Goal: Contribute content: Contribute content

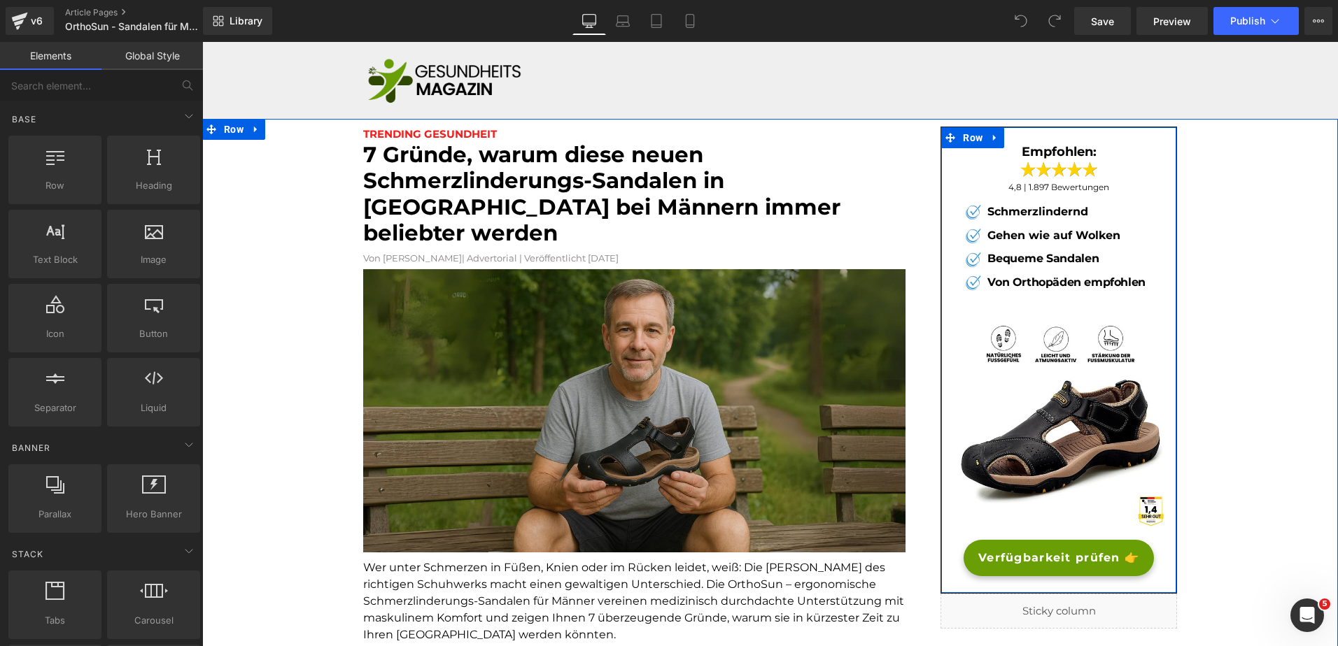
click at [989, 555] on span "Verfügbarkeit prüfen 👉" at bounding box center [1058, 558] width 161 height 17
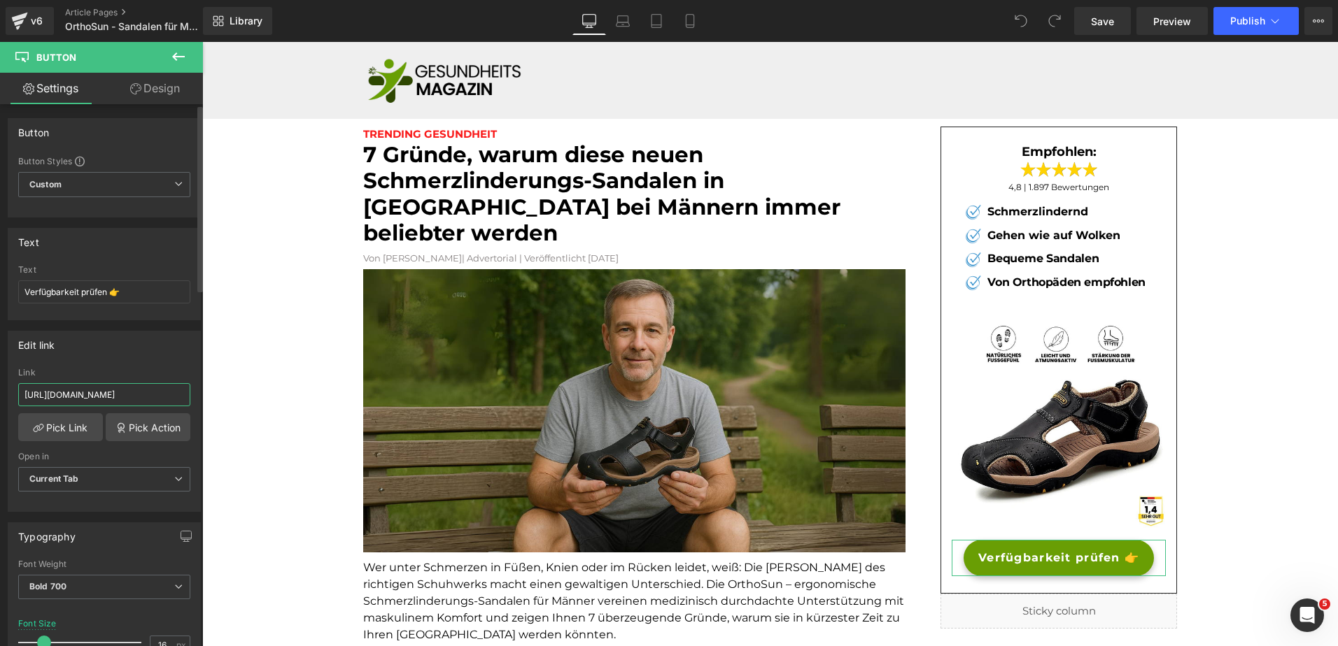
click at [94, 400] on input "https://rtrk.faktenzeitung.com/click" at bounding box center [104, 394] width 172 height 23
click at [34, 17] on div "v6" at bounding box center [36, 21] width 17 height 18
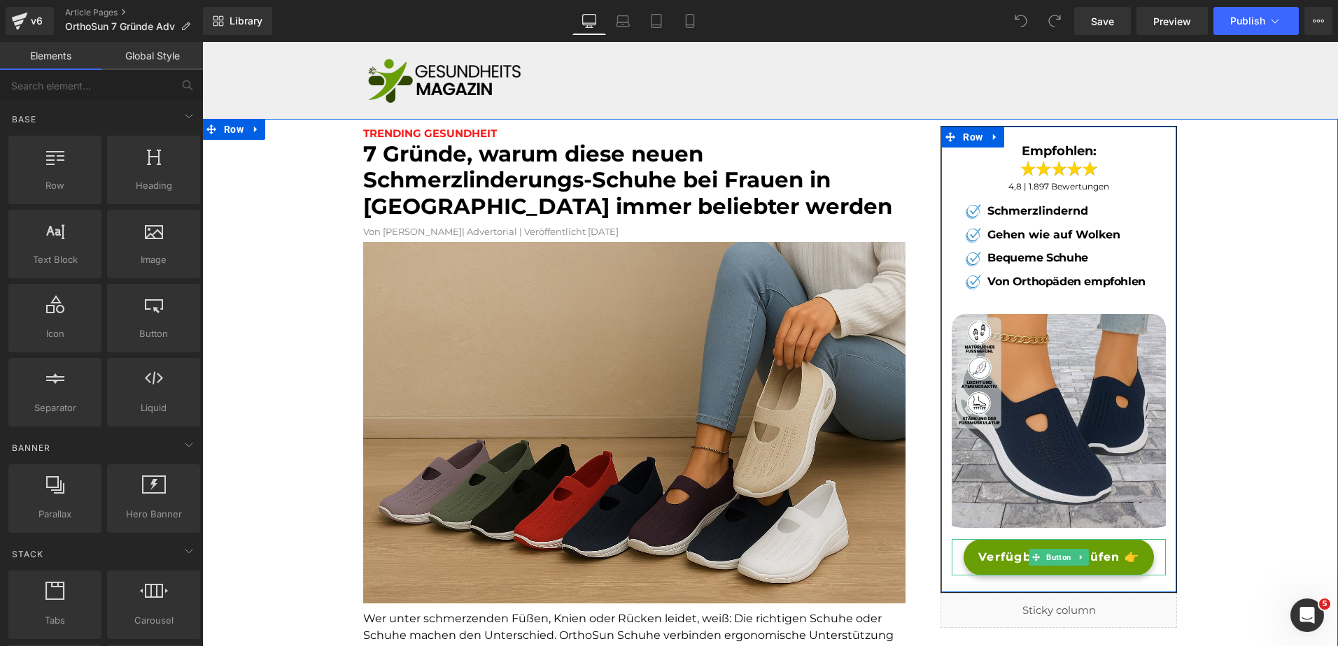
click at [979, 552] on span "Verfügbarkeit prüfen 👉" at bounding box center [1058, 557] width 161 height 17
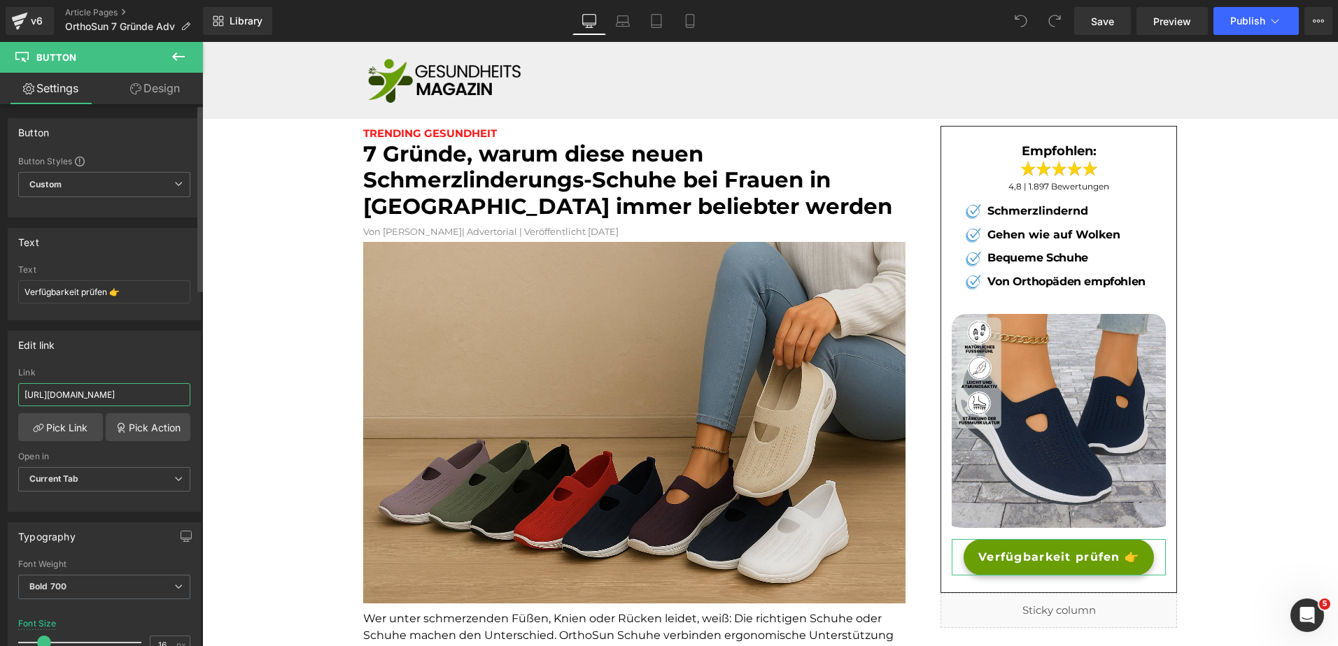
click at [104, 397] on input "[URL][DOMAIN_NAME]" at bounding box center [104, 394] width 172 height 23
paste input "rtrk.faktenzeitung.com/click"
type input "https://rtrk.faktenzeitung.com/click"
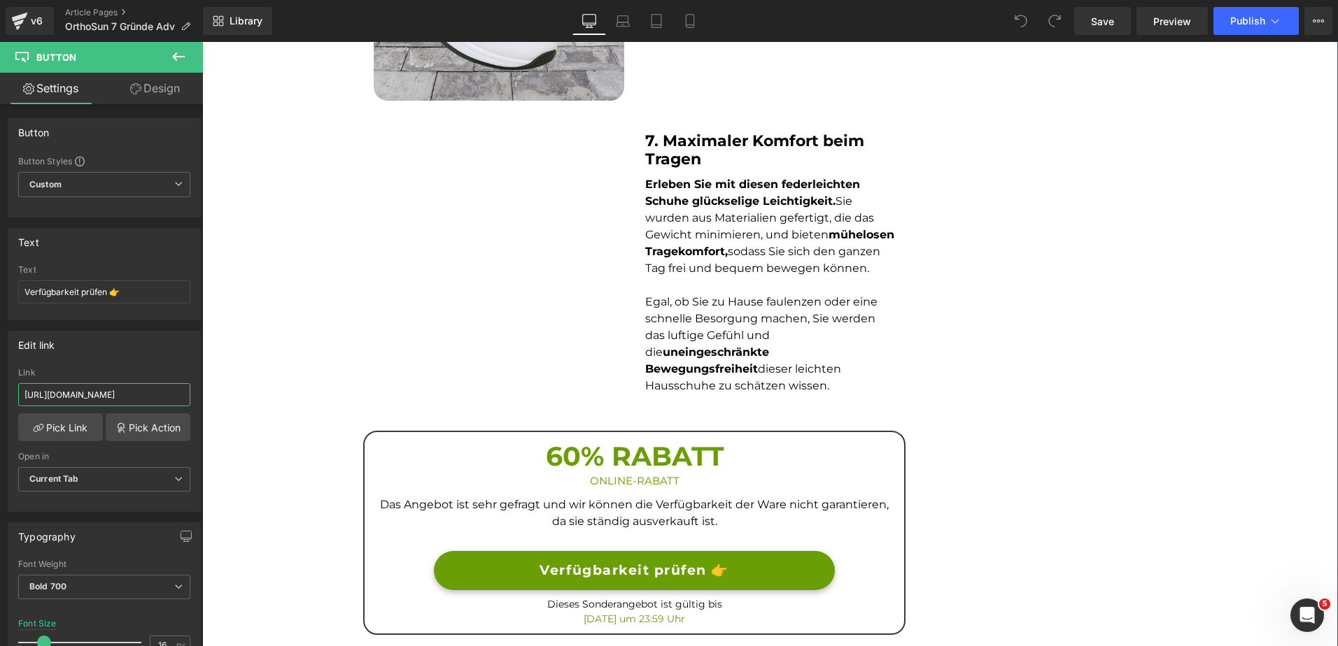
scroll to position [2244, 0]
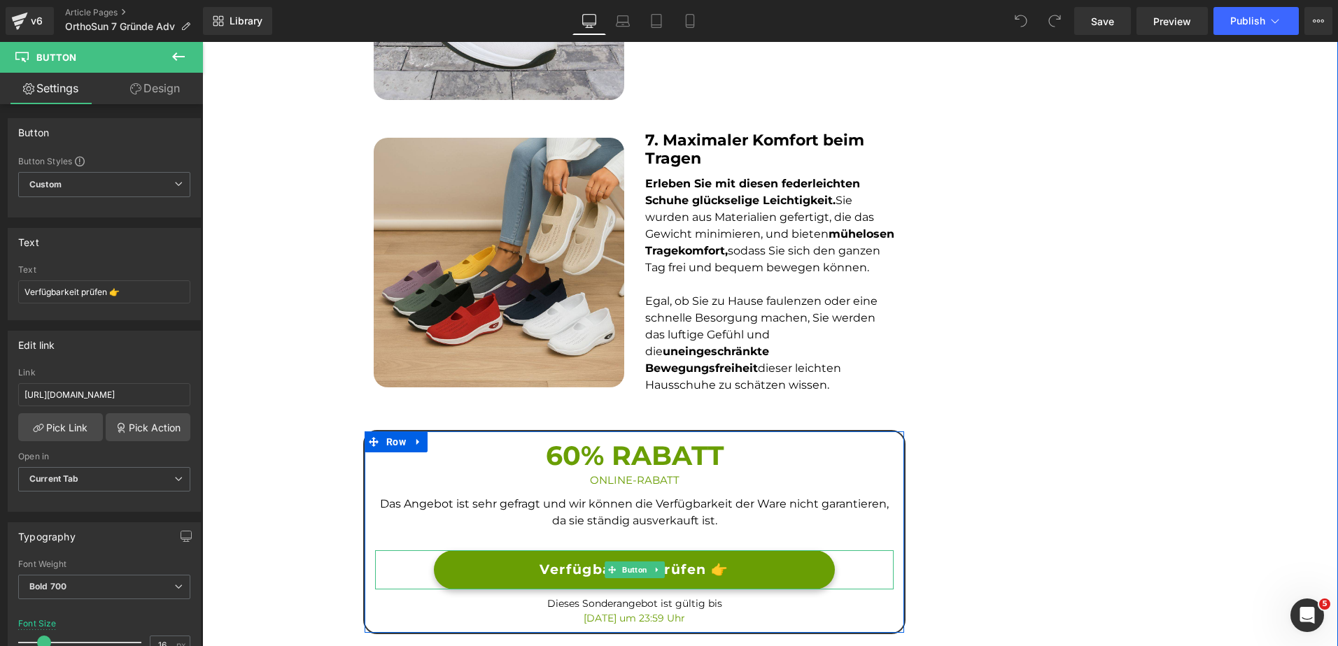
click at [451, 572] on link "Verfügbarkeit prüfen 👉" at bounding box center [634, 571] width 400 height 40
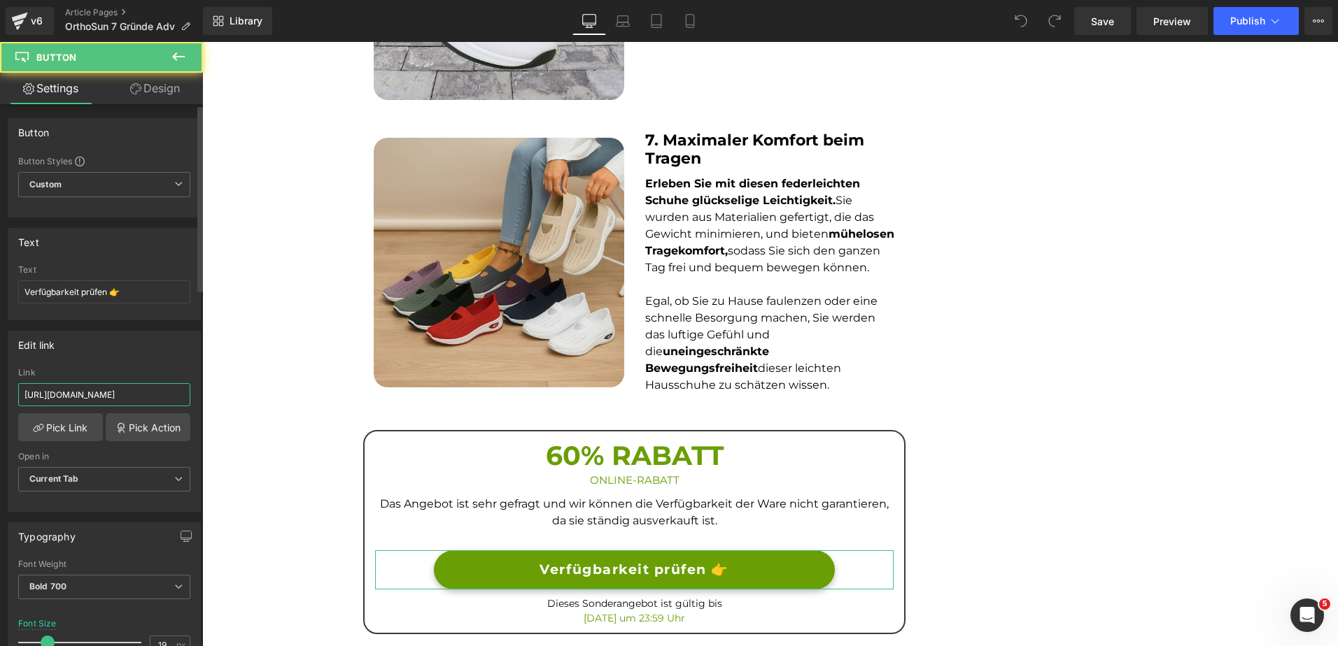
click at [137, 395] on input "https://d7buige2b0jzf2fl-66861728052.shopifypreview.com/products_preview?previe…" at bounding box center [104, 394] width 172 height 23
type input "https://rtrk.faktenzeitung.com/click"
click at [688, 26] on icon at bounding box center [690, 21] width 14 height 14
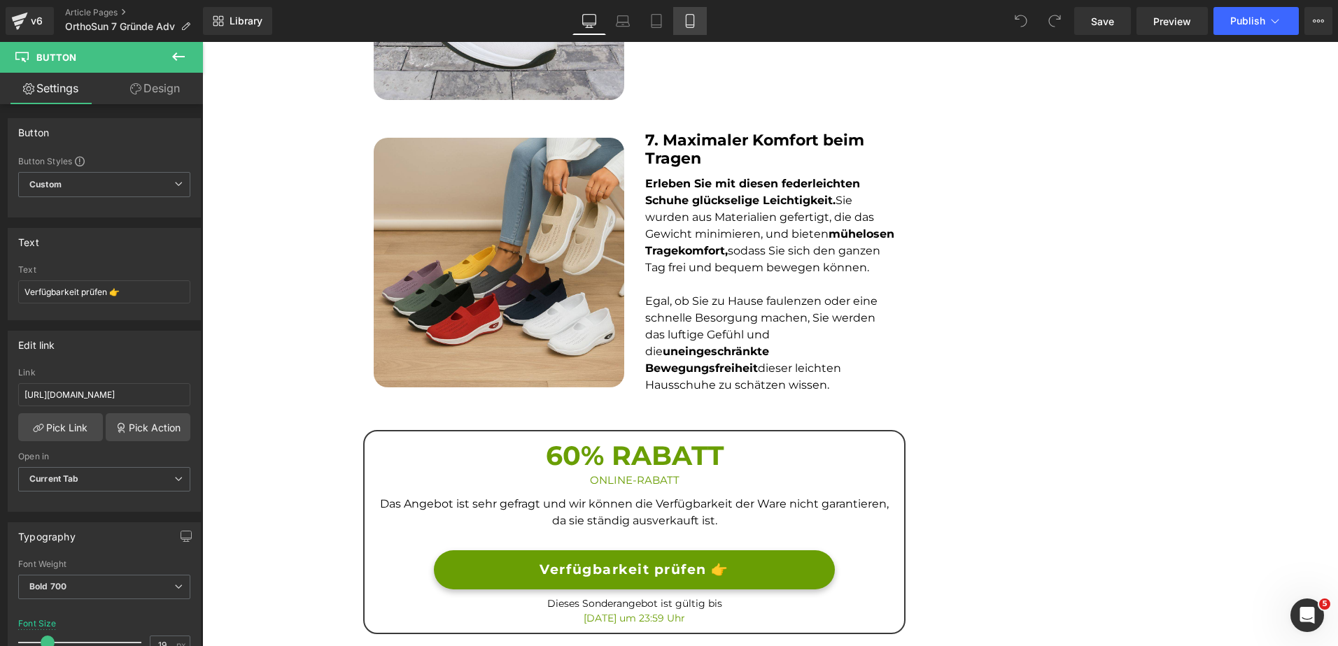
type input "13"
type input "100"
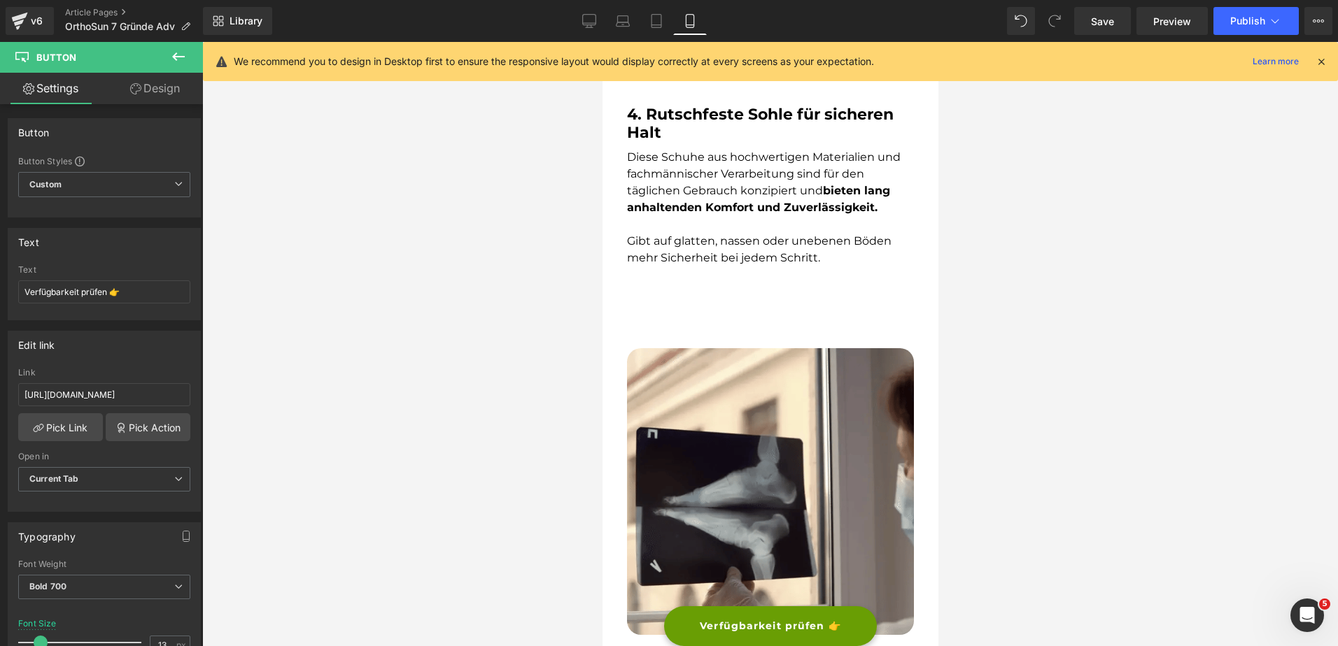
scroll to position [4232, 0]
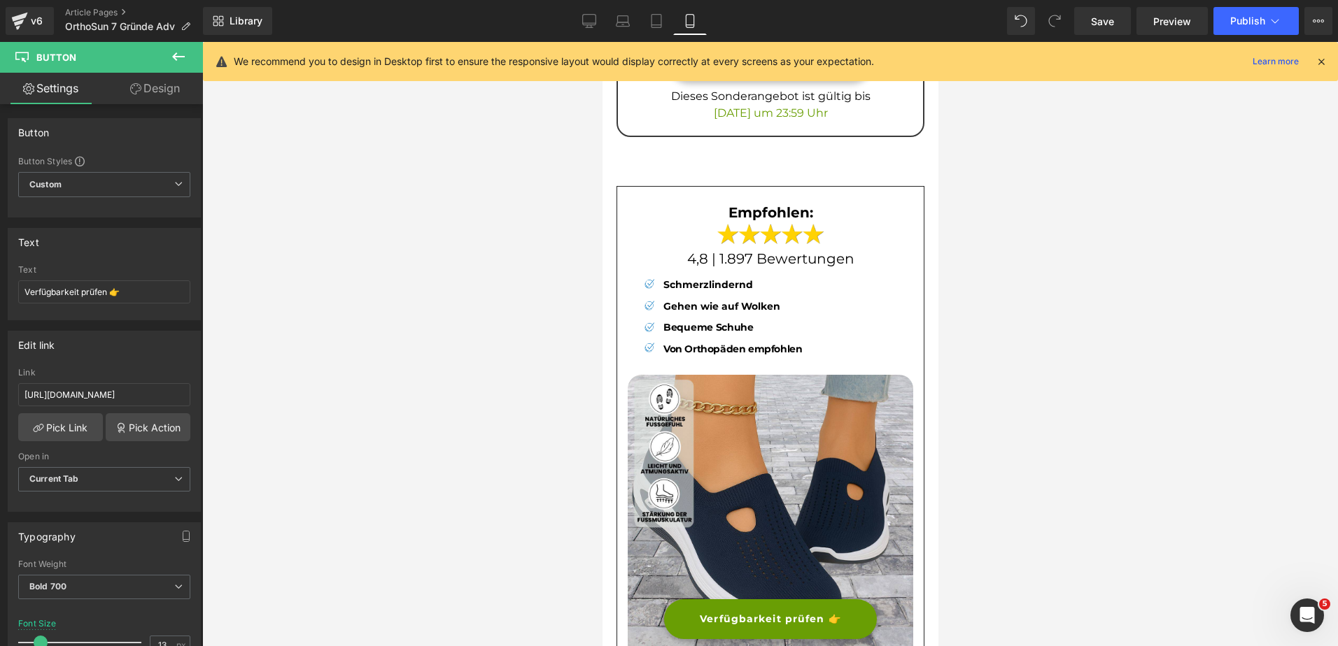
click at [688, 609] on link "Verfügbarkeit prüfen 👉" at bounding box center [769, 619] width 213 height 40
click at [161, 392] on input "https://bergxperten.de/products/vivastep-sandalen-ergonomische" at bounding box center [104, 394] width 172 height 23
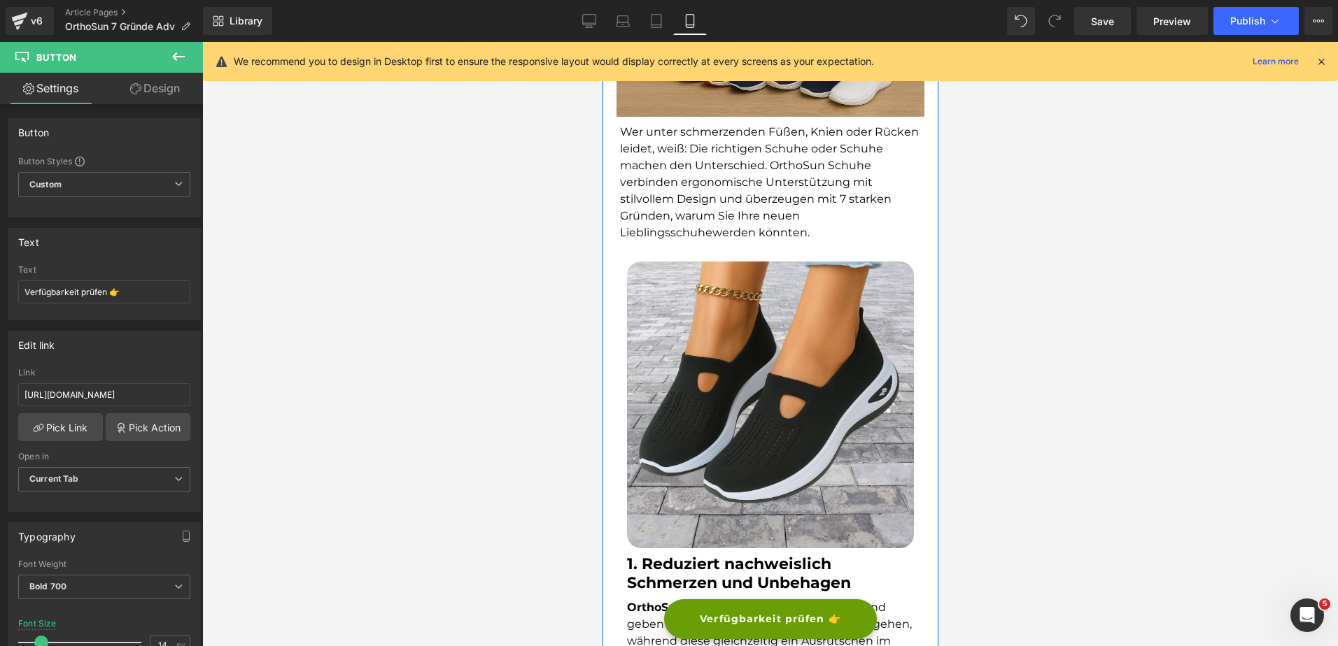
scroll to position [0, 0]
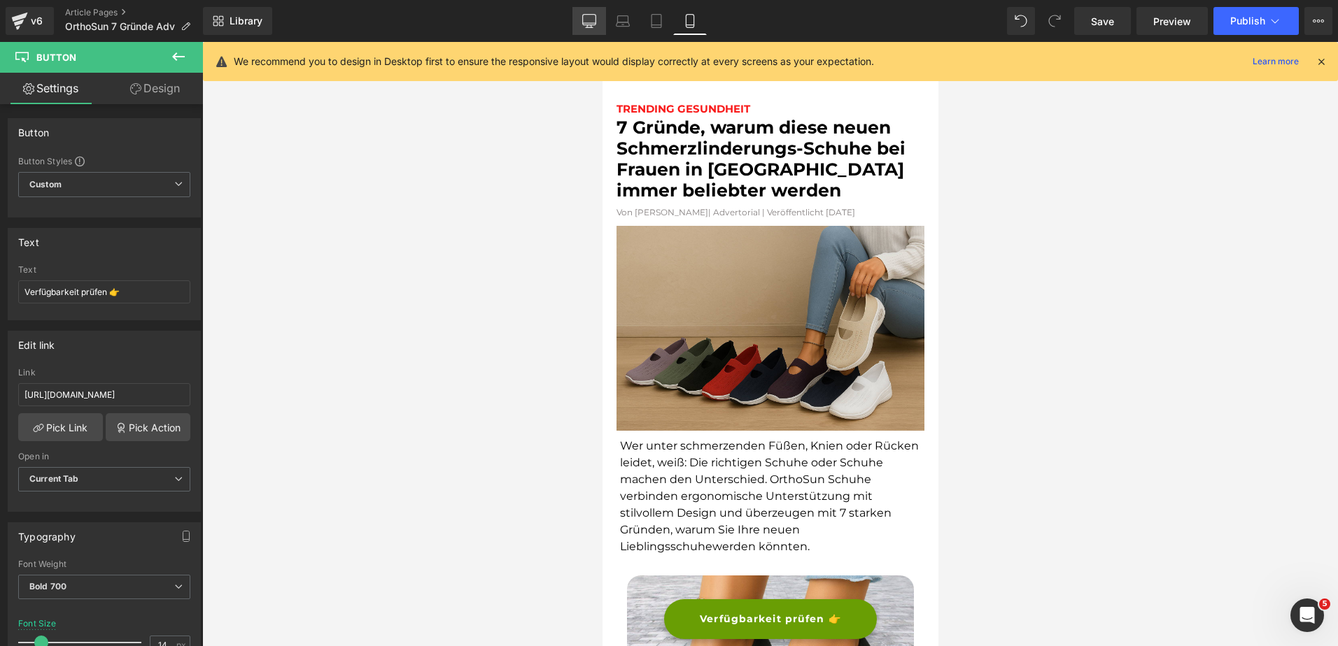
type input "[URL][DOMAIN_NAME]"
click at [586, 17] on icon at bounding box center [589, 21] width 14 height 14
type input "16"
type input "#44a714"
type input "100"
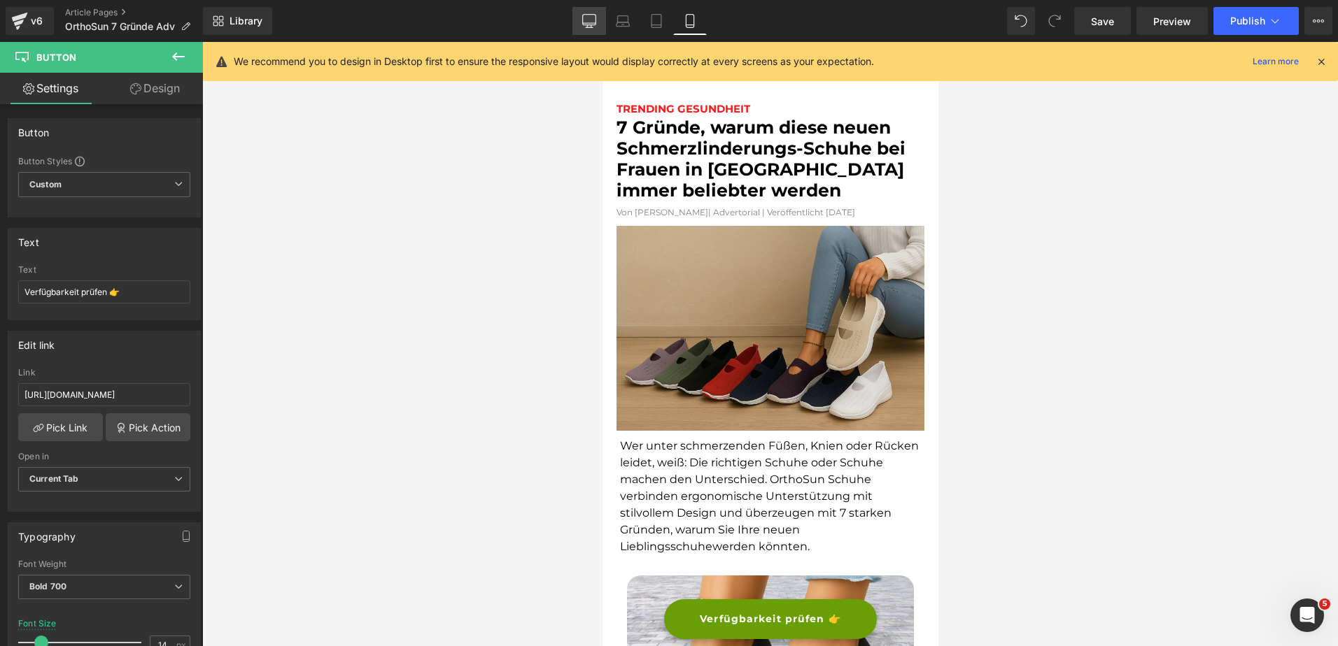
type input "#52c41a"
type input "100"
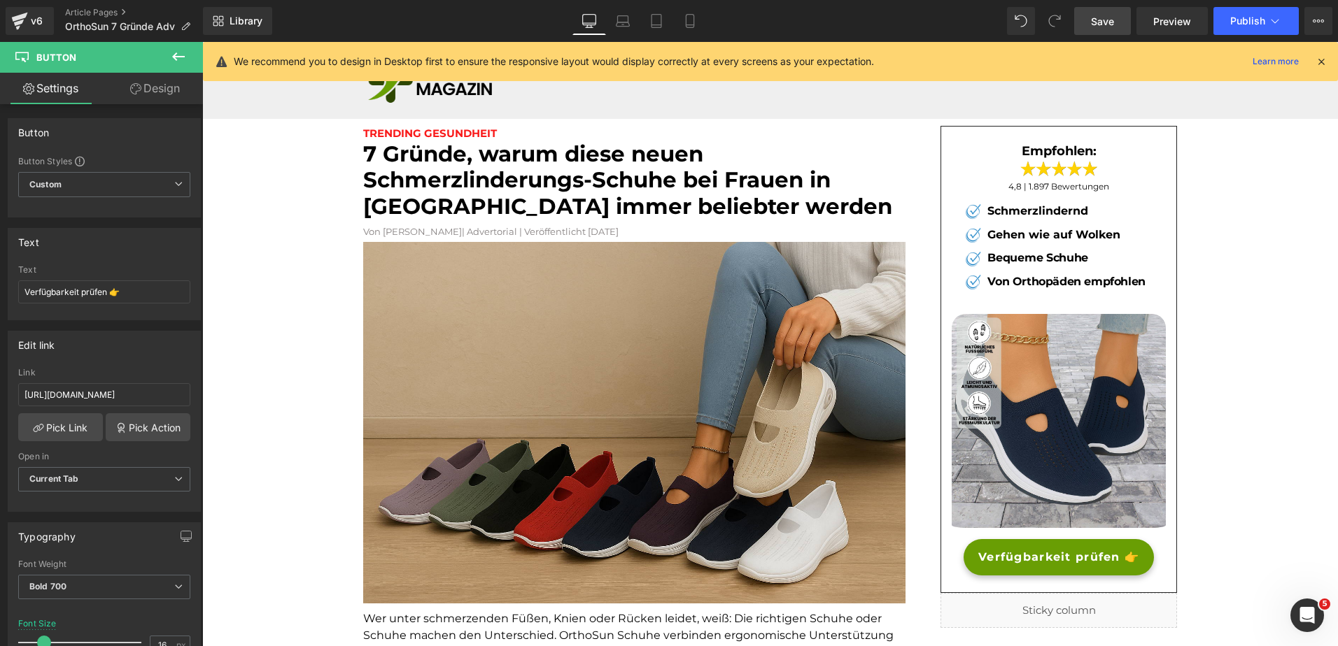
click at [1100, 21] on span "Save" at bounding box center [1102, 21] width 23 height 15
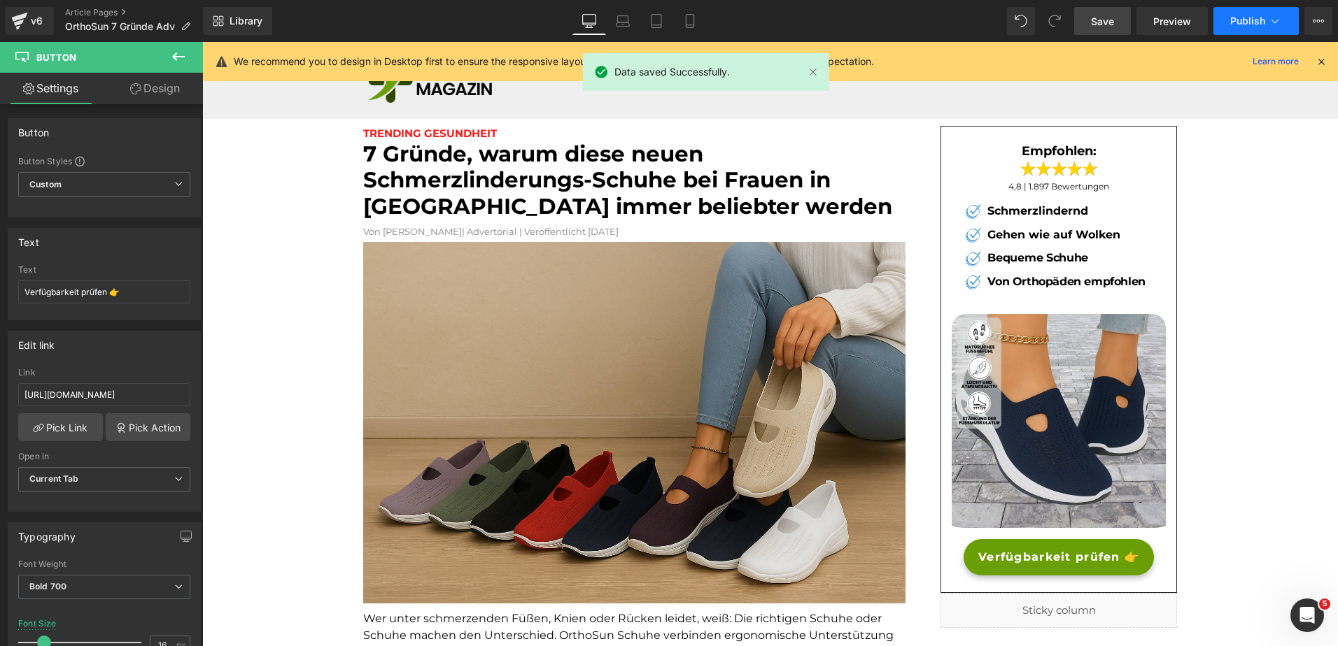
click at [1244, 22] on span "Publish" at bounding box center [1247, 20] width 35 height 11
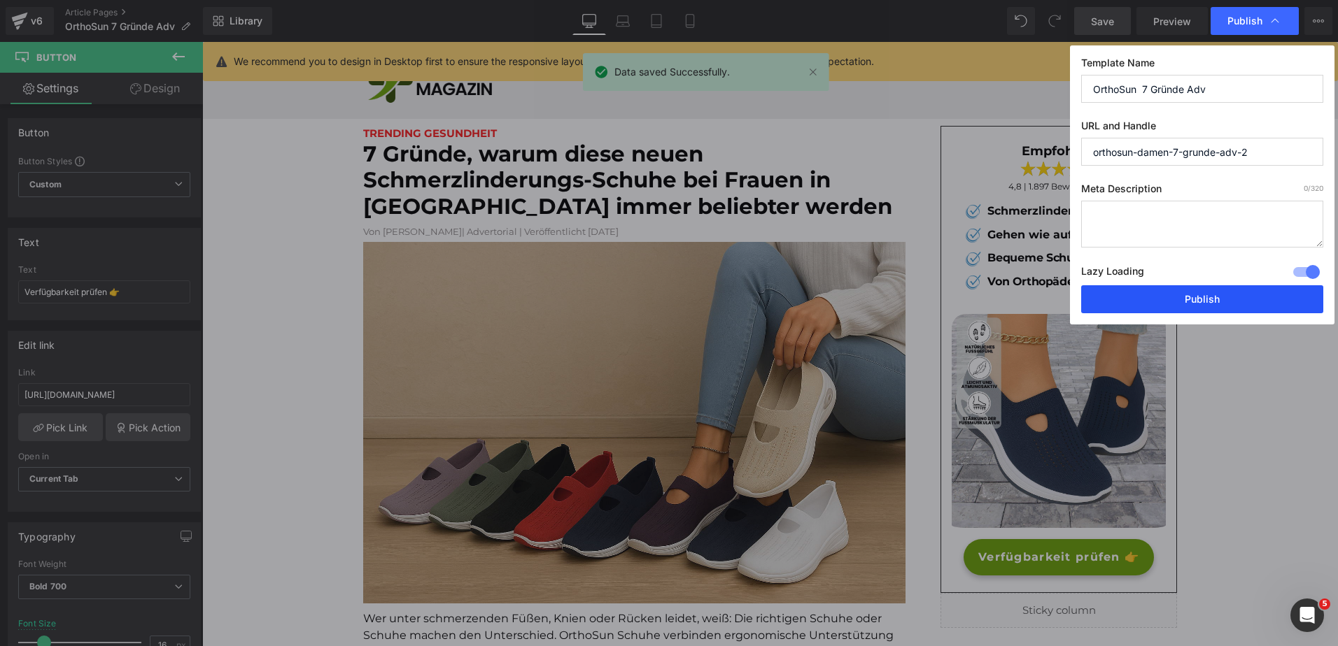
click at [1150, 297] on button "Publish" at bounding box center [1202, 299] width 242 height 28
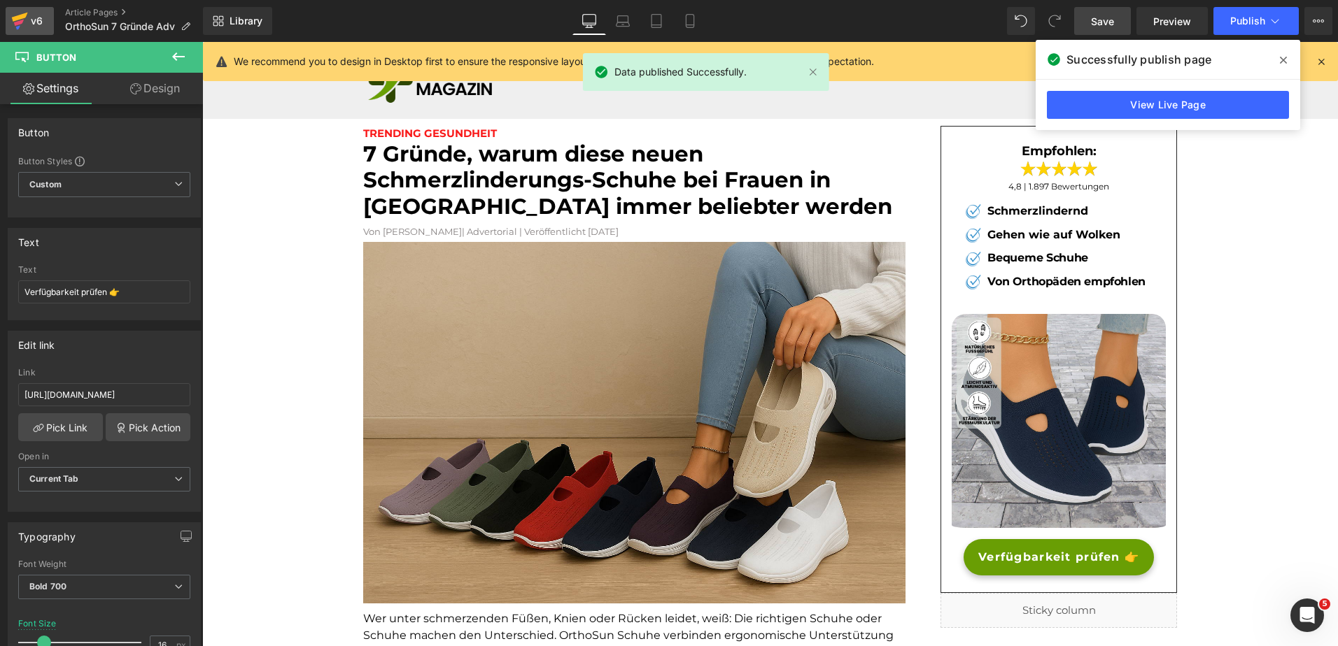
click at [51, 20] on link "v6" at bounding box center [30, 21] width 48 height 28
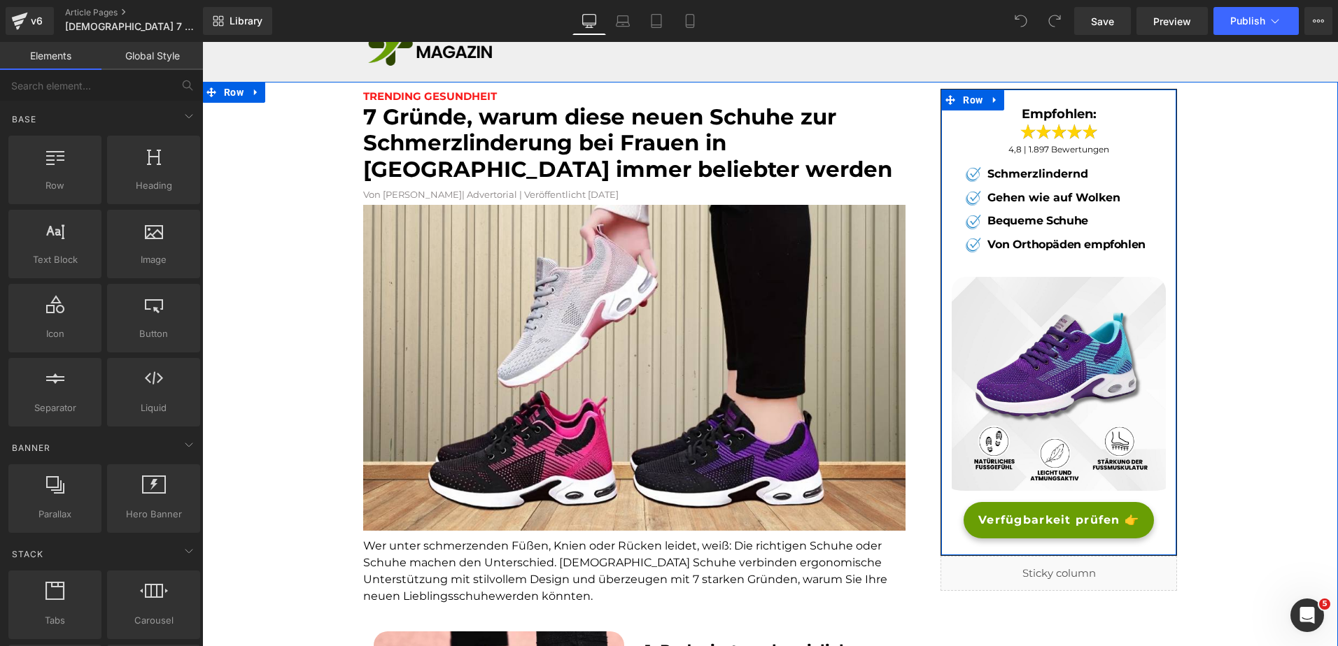
click at [989, 518] on span "Verfügbarkeit prüfen 👉" at bounding box center [1058, 520] width 161 height 17
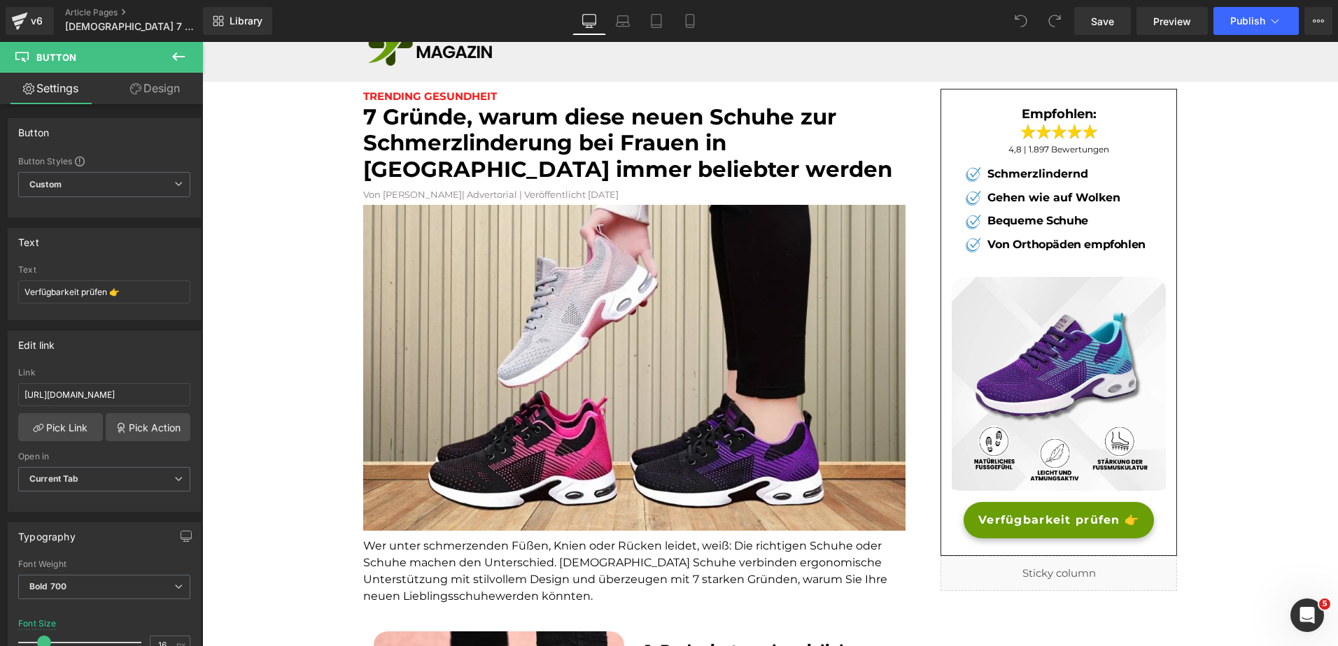
click at [174, 61] on icon at bounding box center [178, 56] width 17 height 17
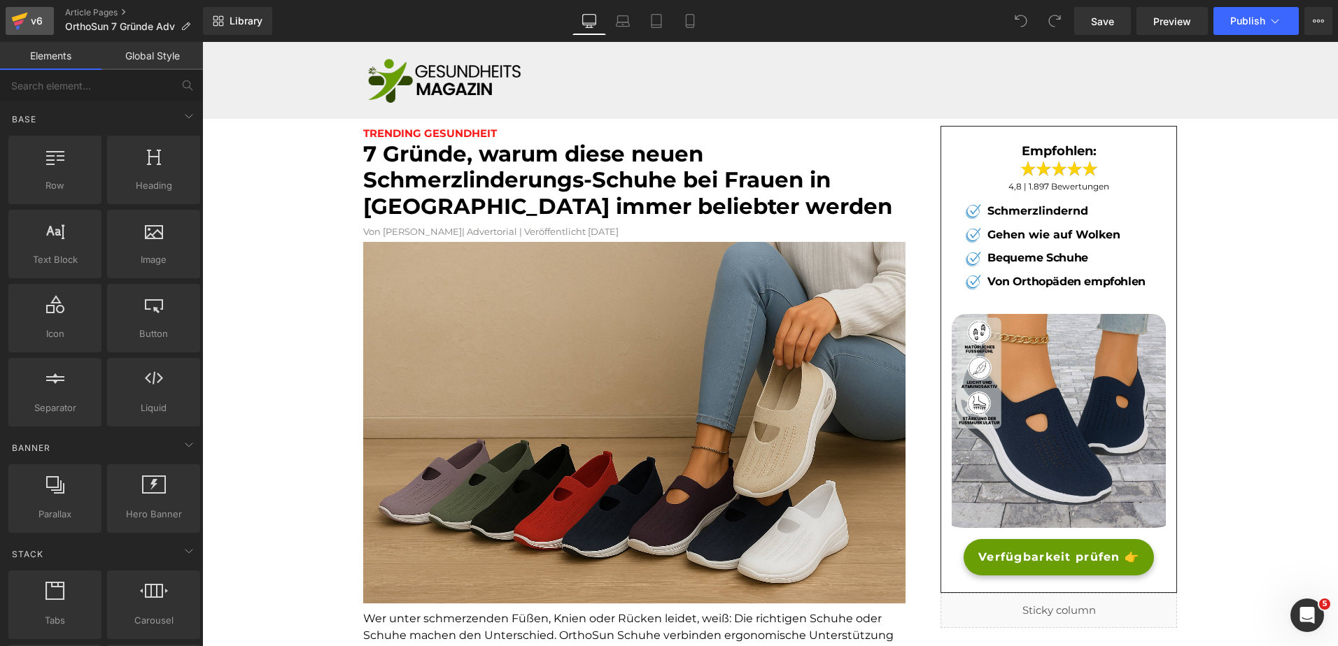
click at [45, 21] on link "v6" at bounding box center [30, 21] width 48 height 28
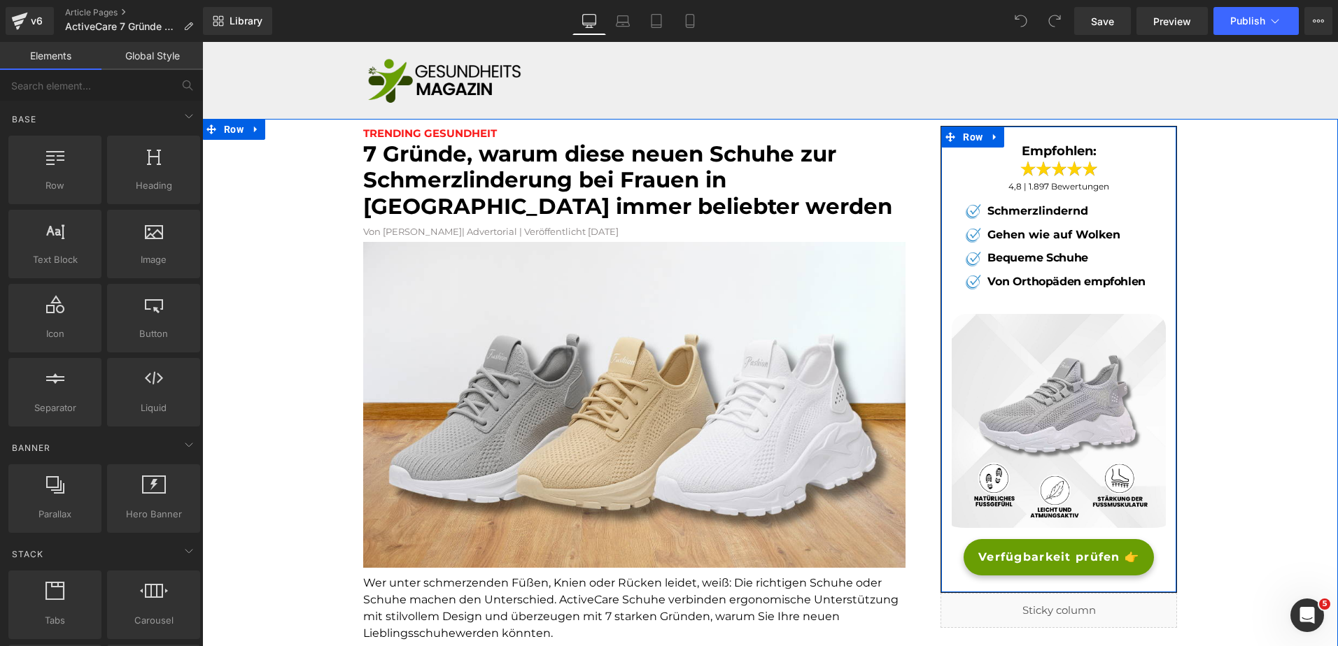
click at [991, 561] on span "Verfügbarkeit prüfen 👉" at bounding box center [1058, 557] width 161 height 17
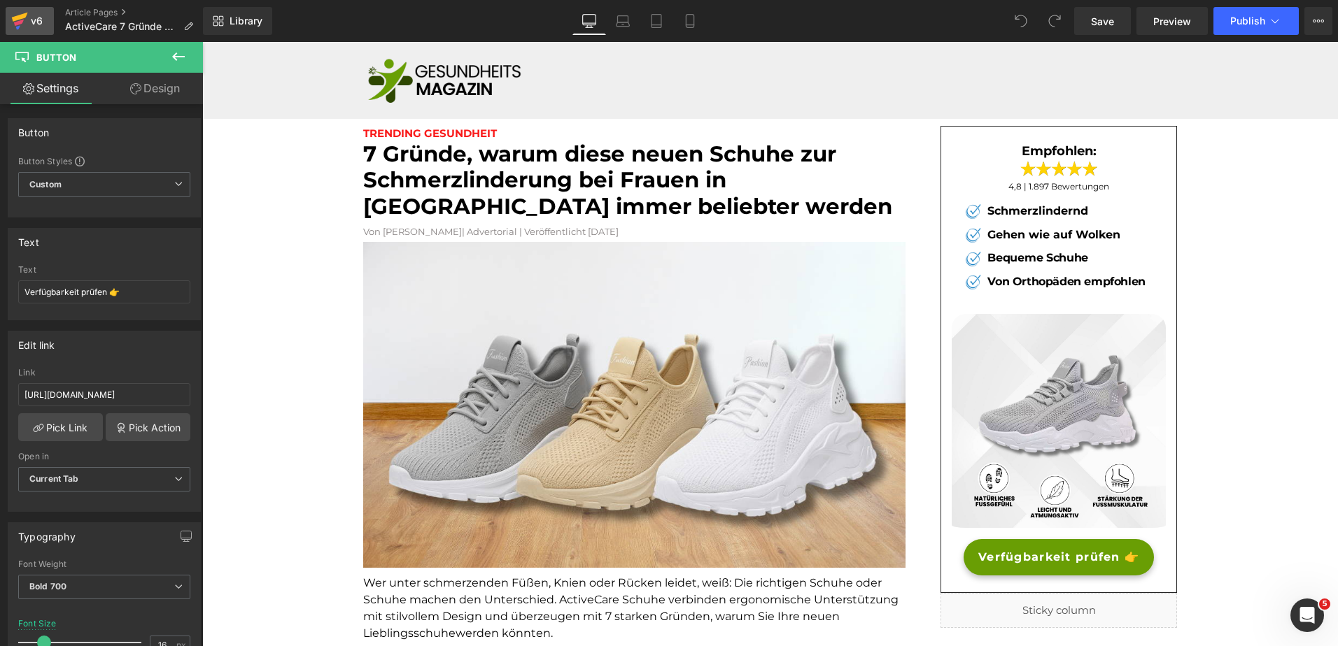
click at [37, 20] on div "v6" at bounding box center [36, 21] width 17 height 18
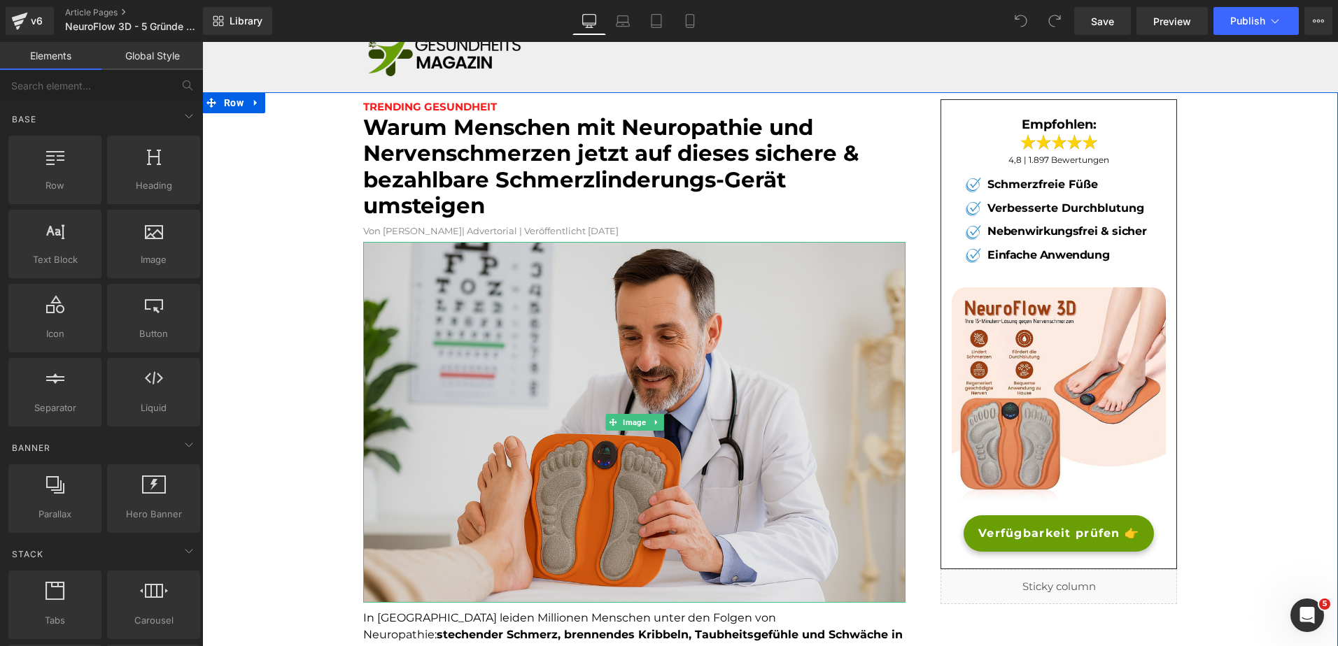
scroll to position [28, 0]
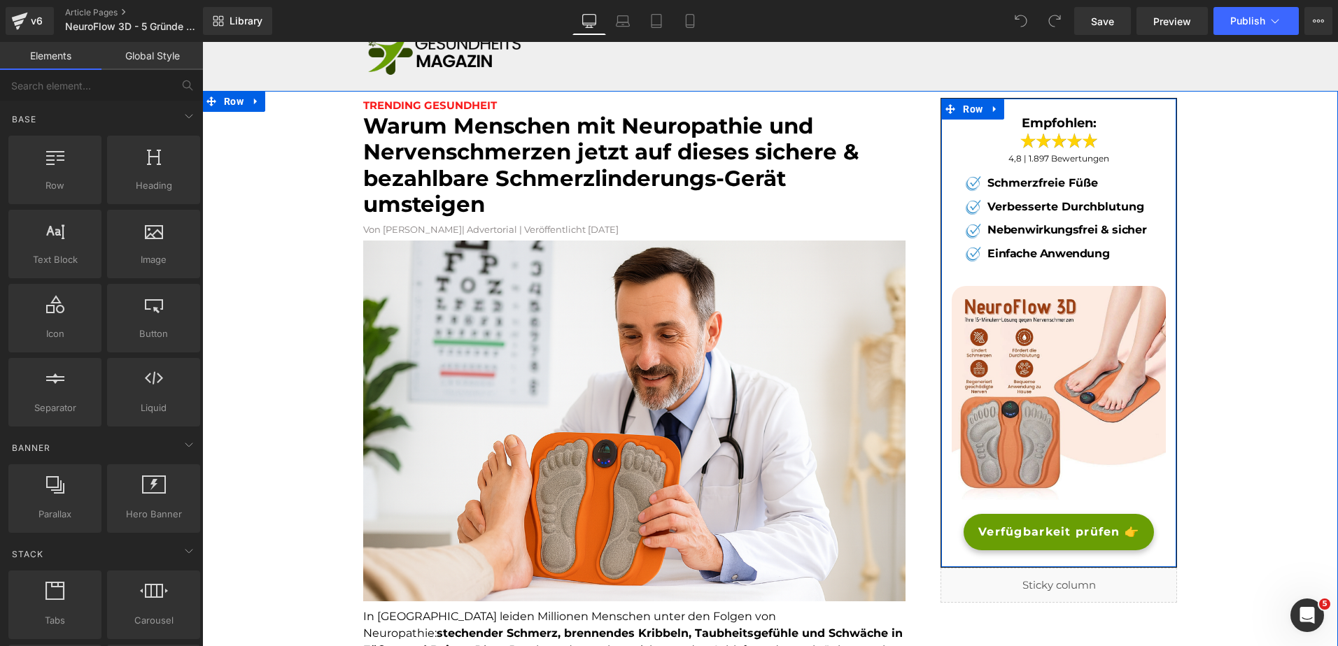
click at [970, 532] on link "Verfügbarkeit prüfen 👉" at bounding box center [1058, 532] width 190 height 36
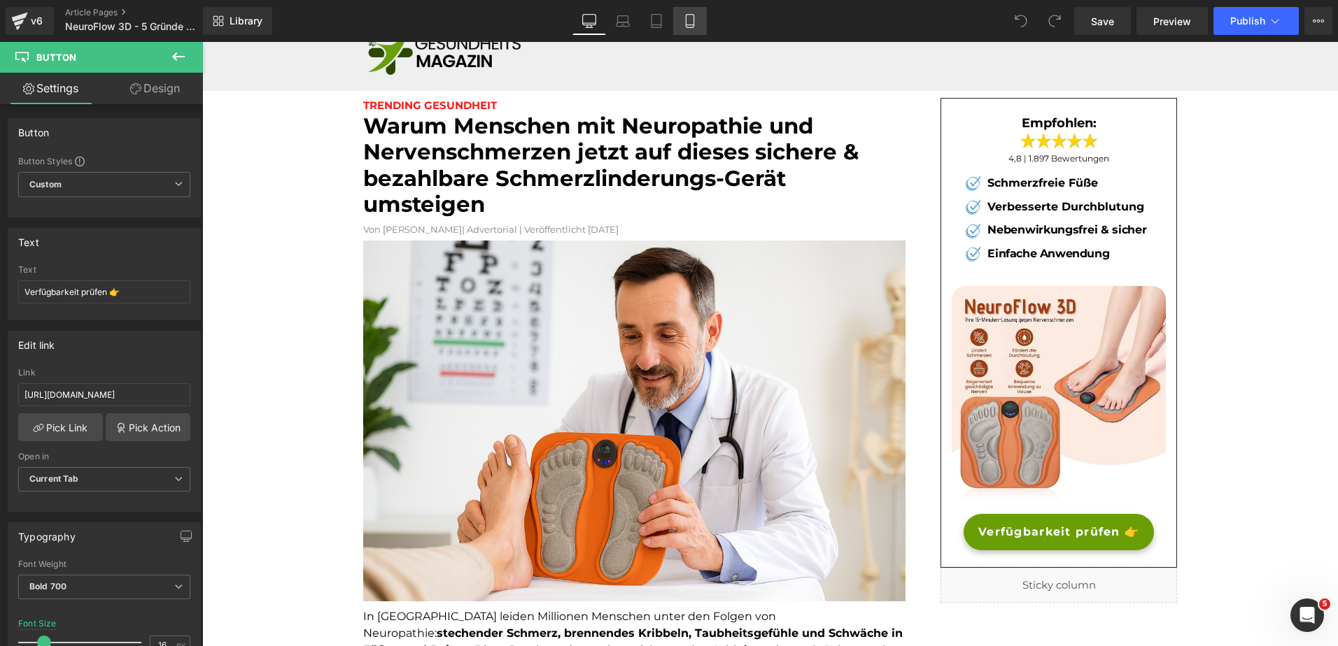
click at [681, 19] on link "Mobile" at bounding box center [690, 21] width 34 height 28
type input "14"
type input "100"
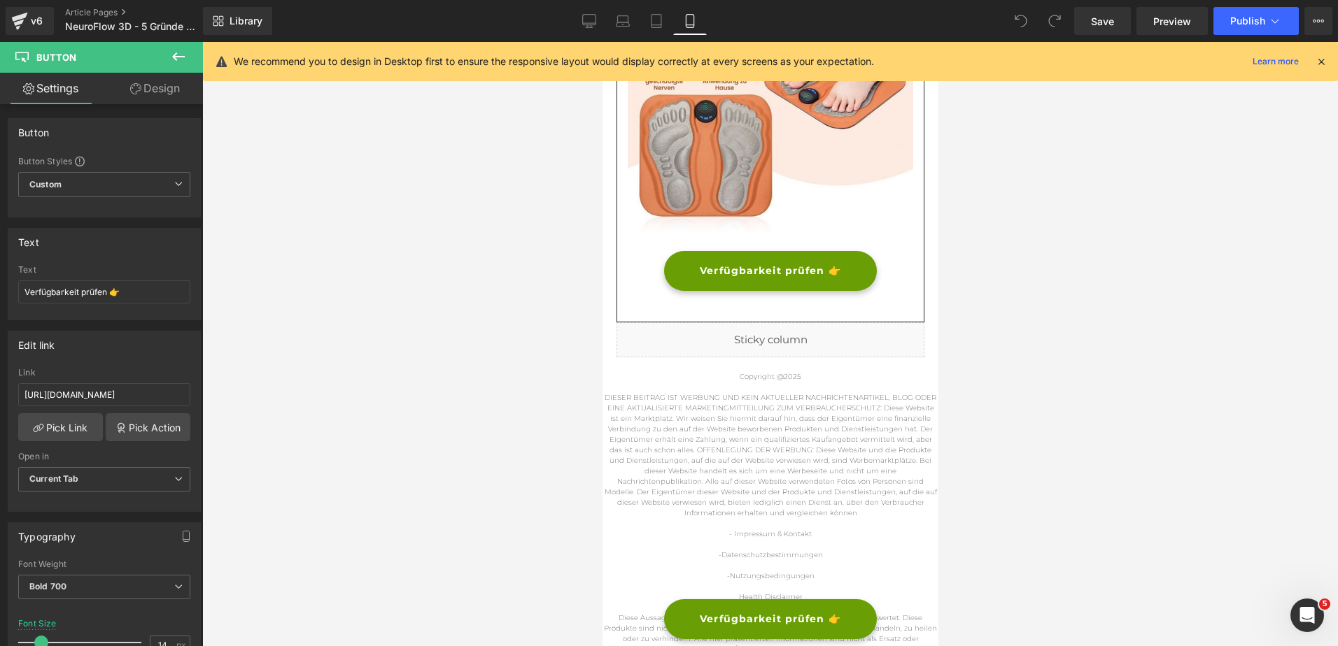
scroll to position [3985, 0]
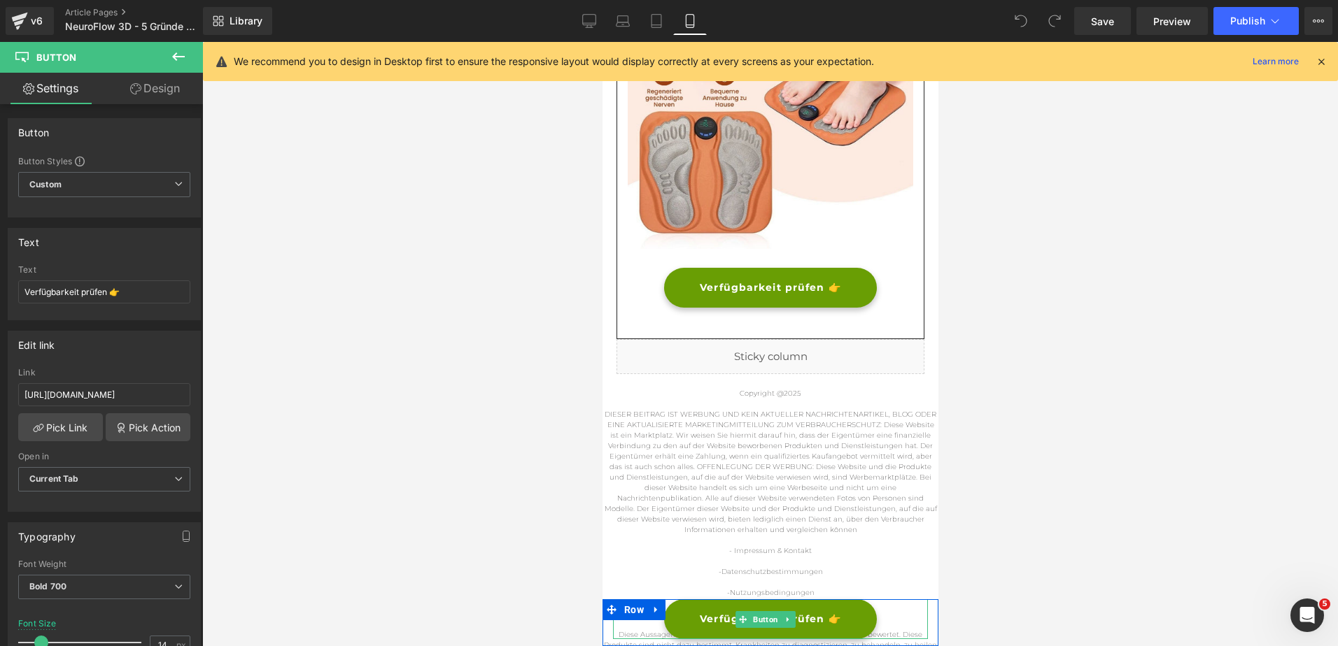
click at [675, 620] on link "Verfügbarkeit prüfen 👉" at bounding box center [769, 619] width 213 height 40
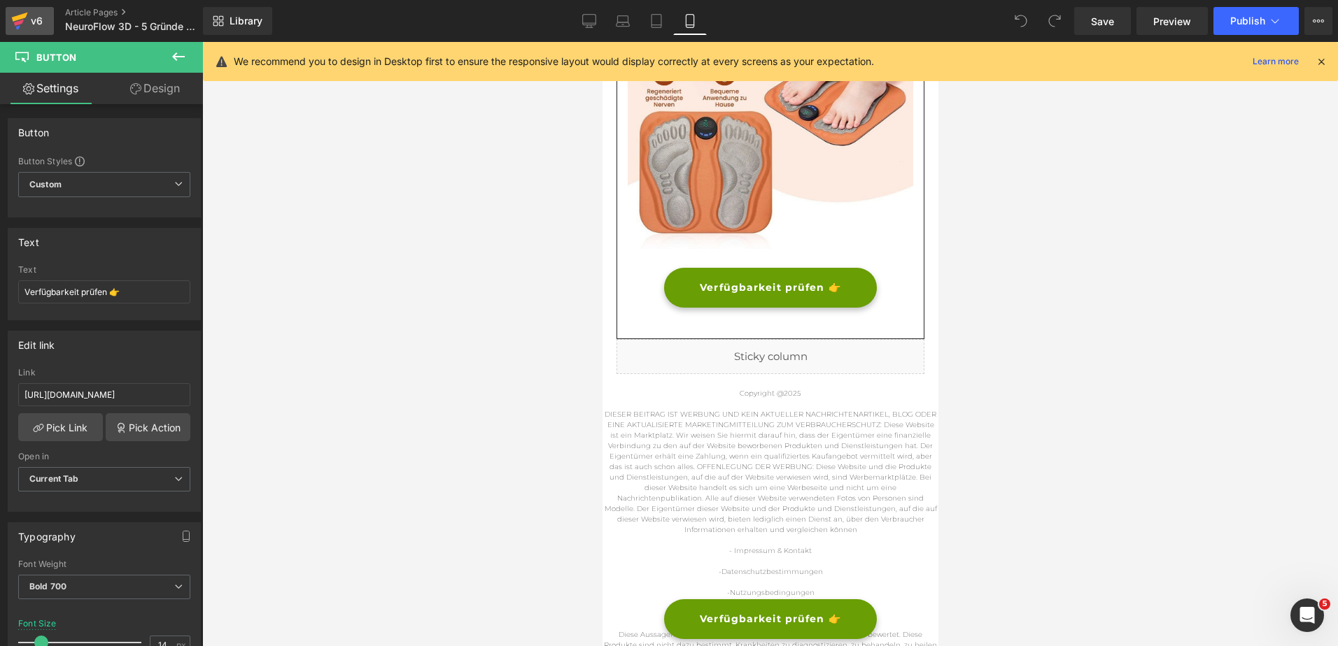
click at [43, 20] on div "v6" at bounding box center [36, 21] width 17 height 18
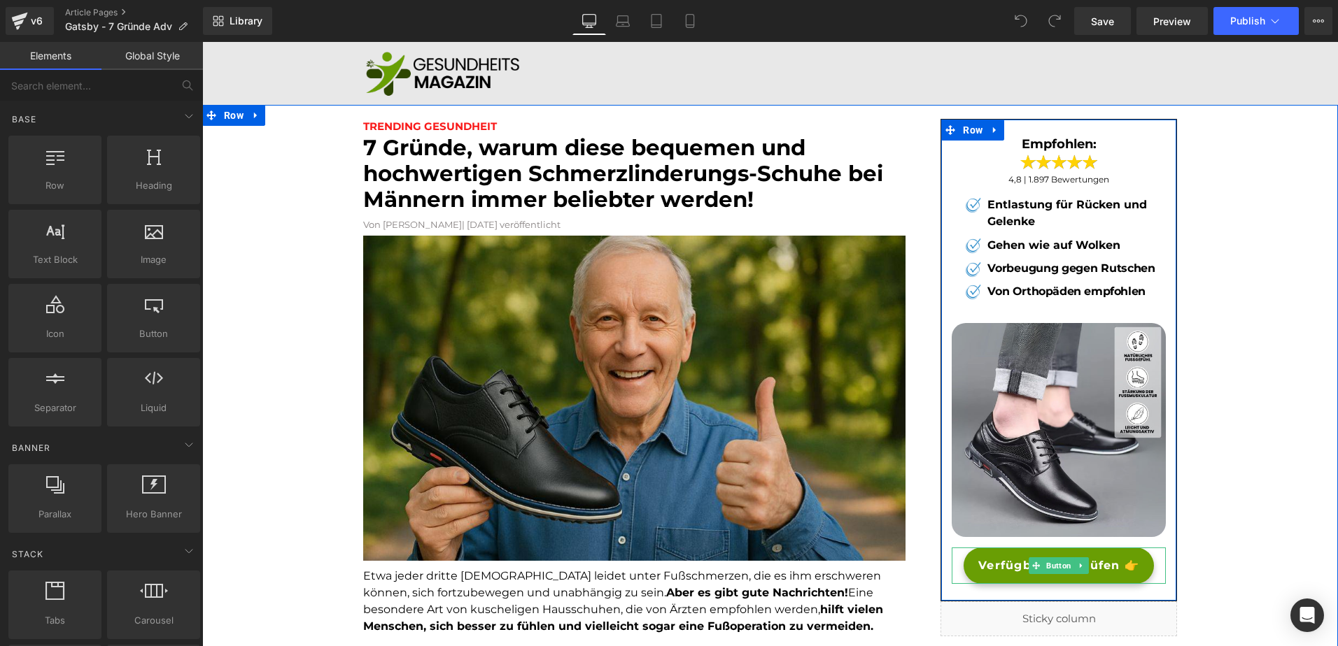
click at [1009, 572] on link "Verfügbarkeit prüfen 👉" at bounding box center [1058, 566] width 190 height 36
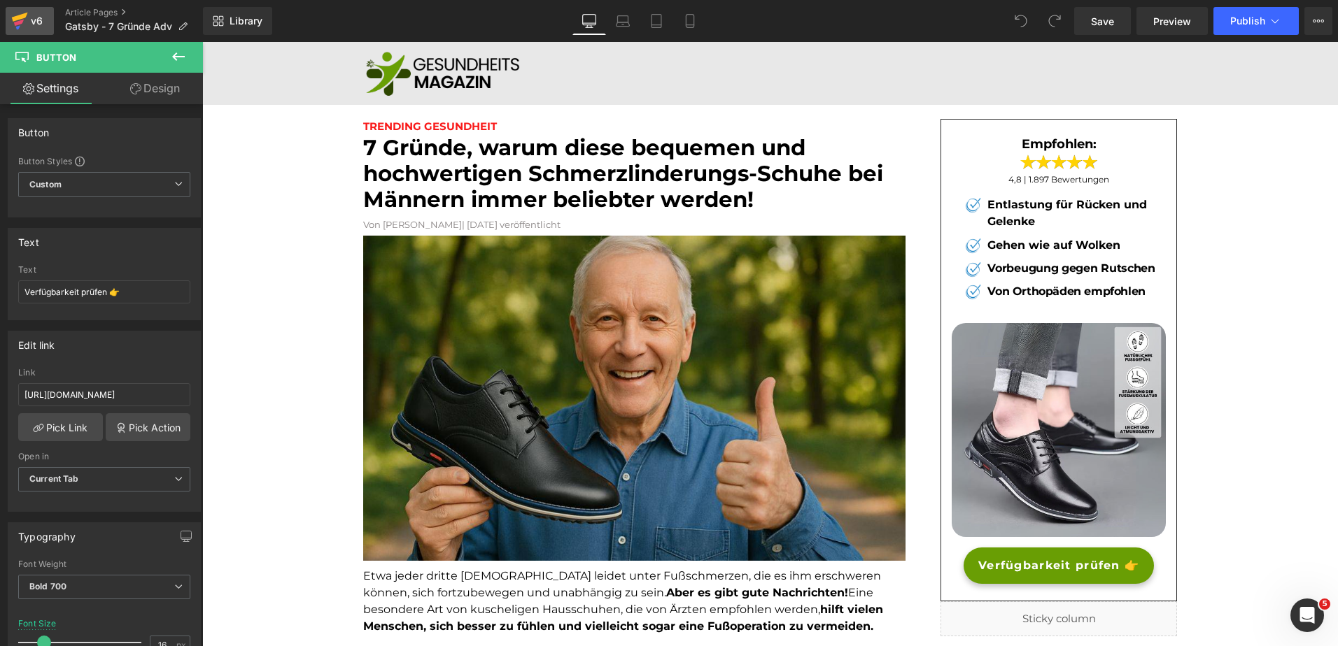
click at [41, 25] on div "v6" at bounding box center [36, 21] width 17 height 18
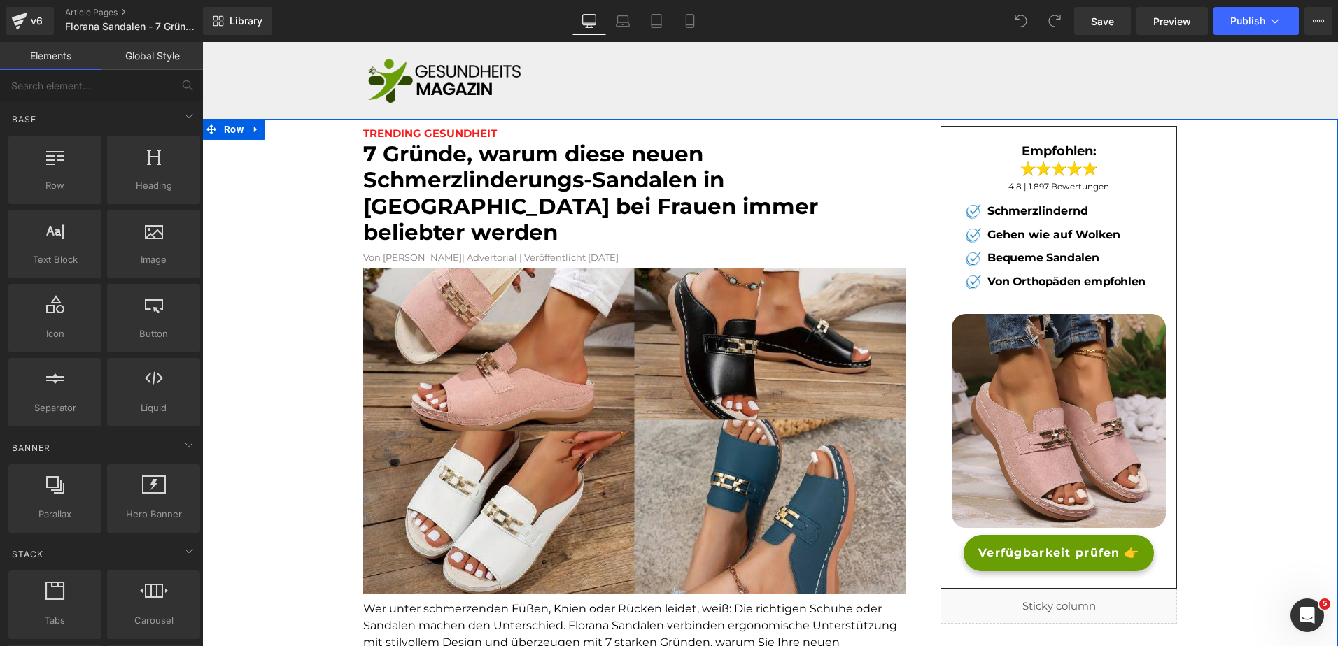
click at [985, 547] on span "Verfügbarkeit prüfen 👉" at bounding box center [1058, 553] width 161 height 17
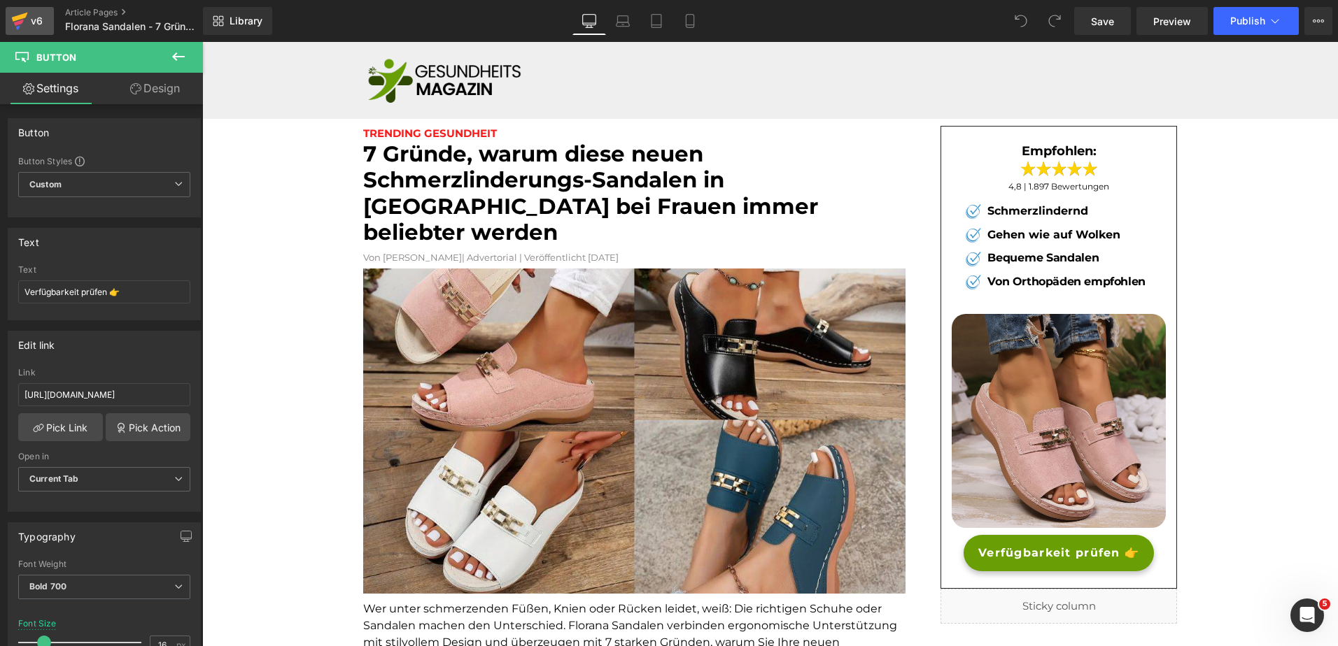
click at [39, 27] on div "v6" at bounding box center [36, 21] width 17 height 18
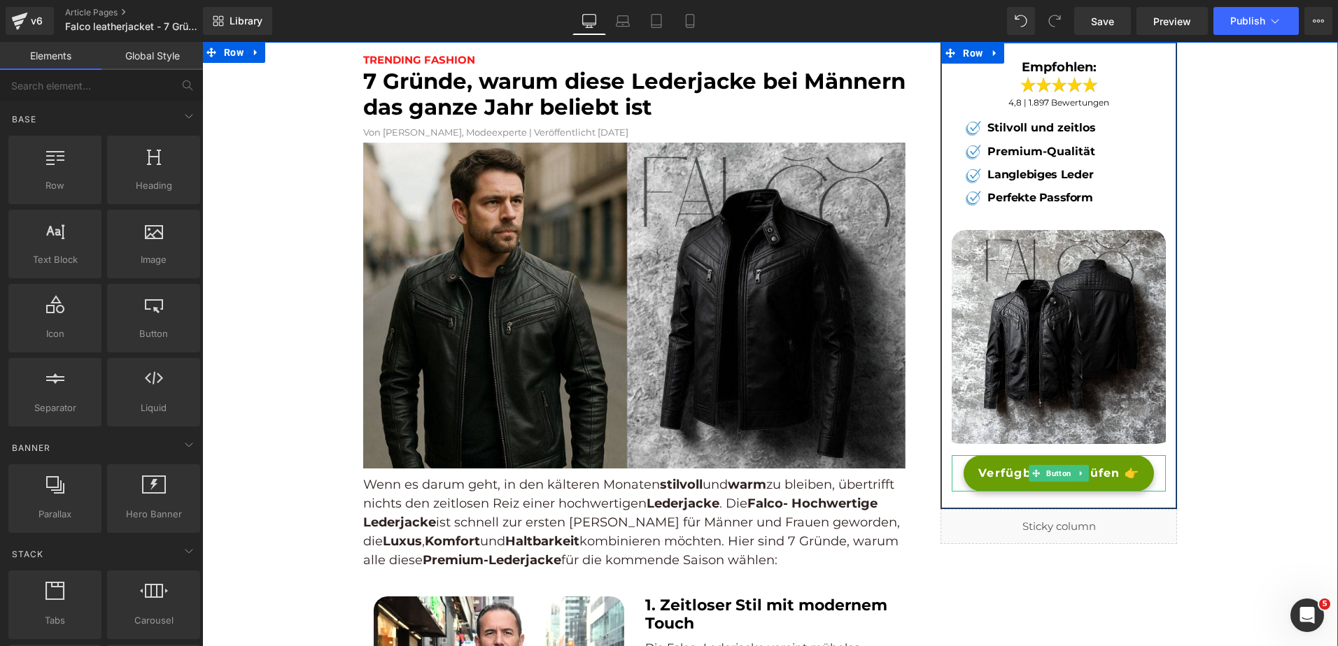
click at [1043, 469] on span "Button" at bounding box center [1058, 473] width 31 height 17
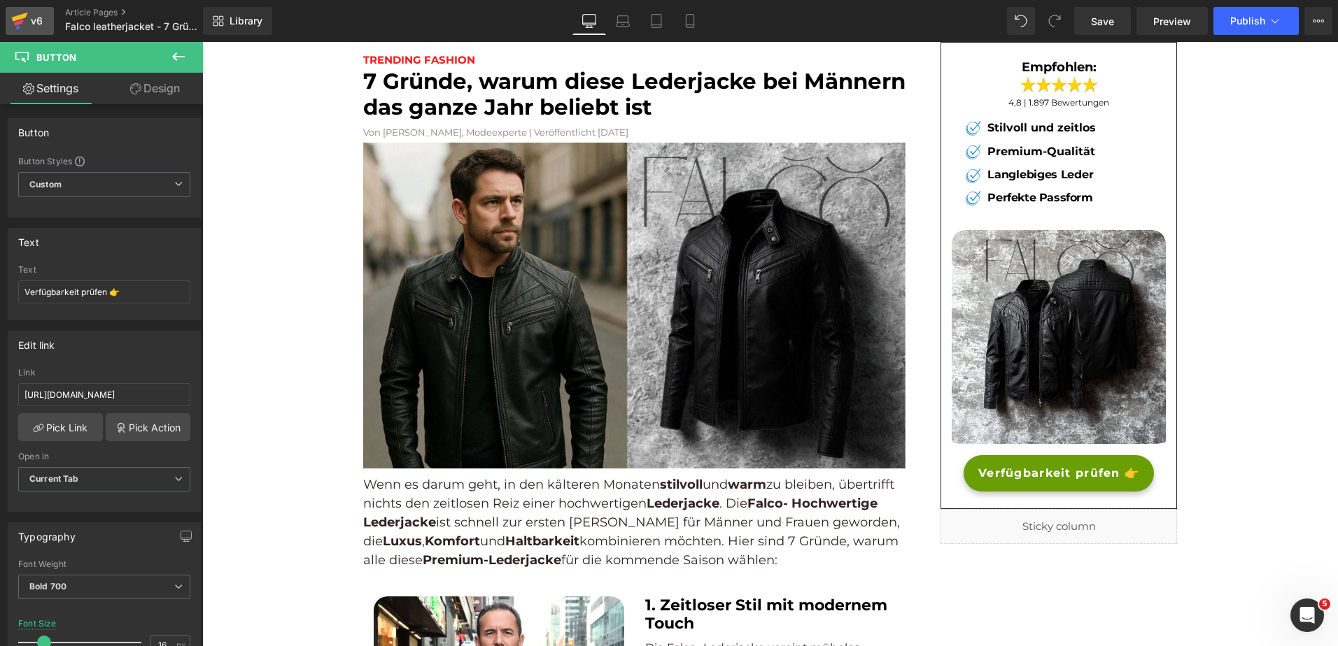
click at [20, 23] on icon at bounding box center [19, 23] width 10 height 6
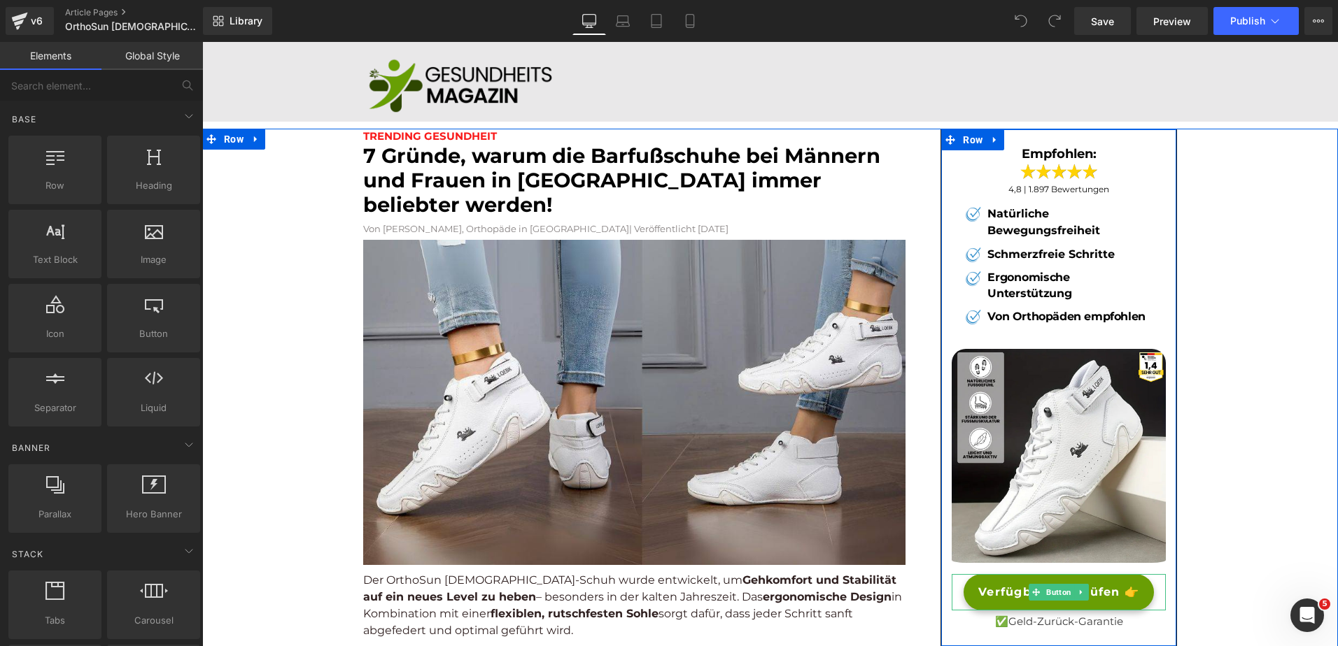
click at [990, 586] on span "Verfügbarkeit prüfen 👉" at bounding box center [1058, 592] width 161 height 17
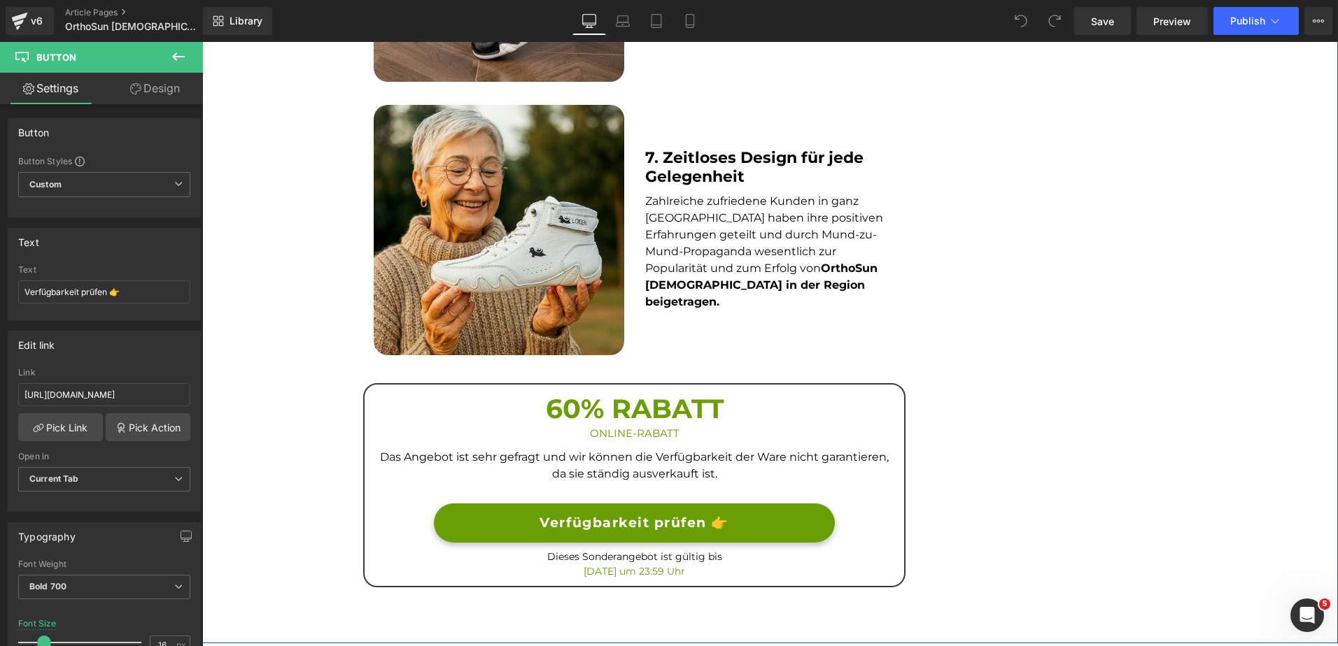
scroll to position [2362, 0]
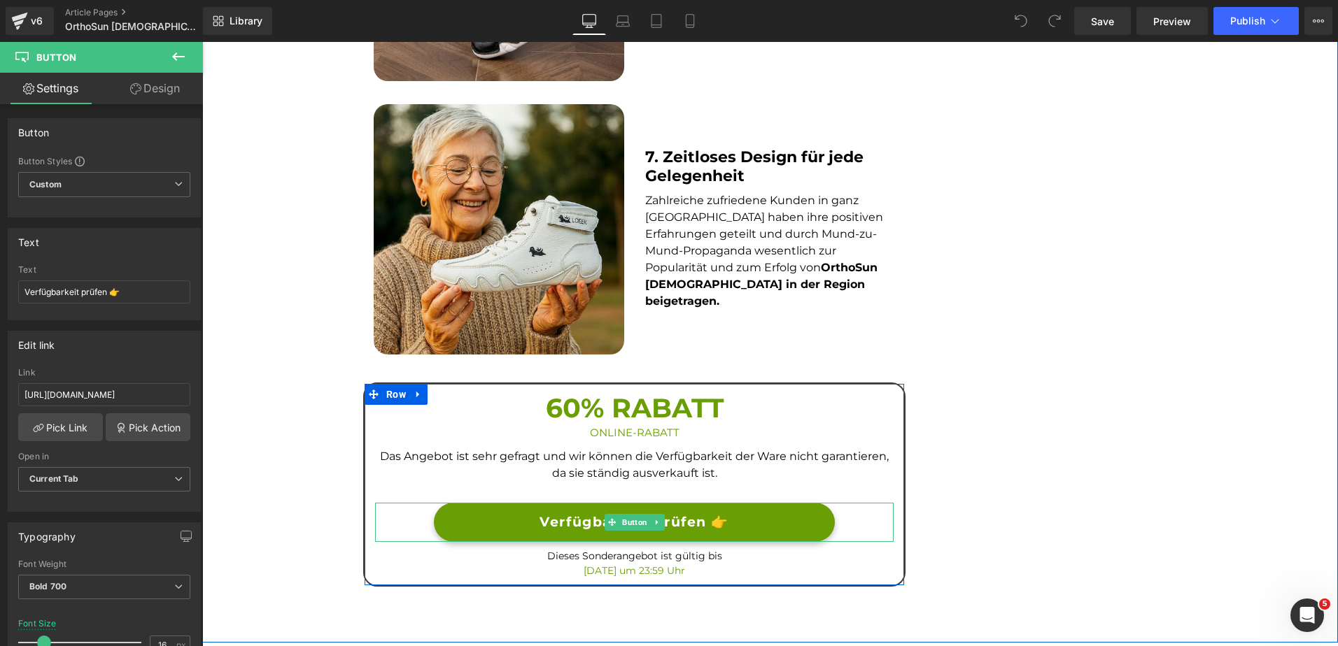
click at [456, 503] on link "Verfügbarkeit prüfen 👉" at bounding box center [634, 523] width 400 height 40
click at [480, 503] on link "Verfügbarkeit prüfen 👉" at bounding box center [634, 523] width 400 height 40
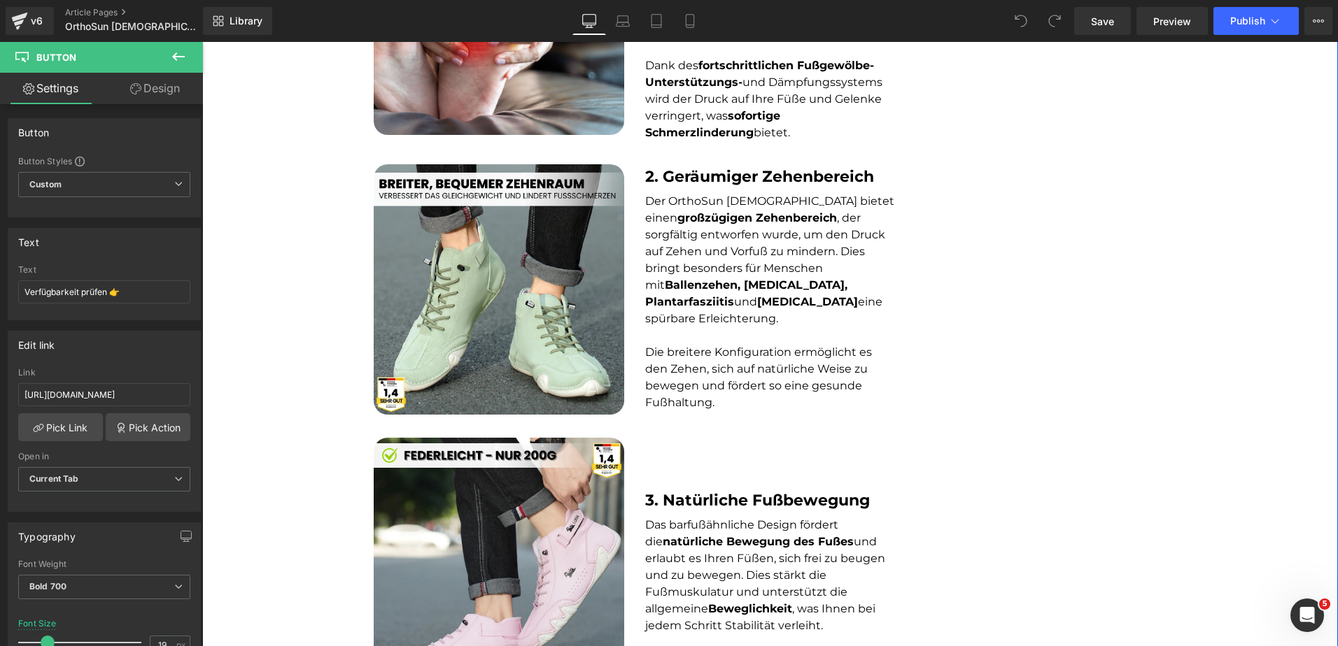
scroll to position [783, 0]
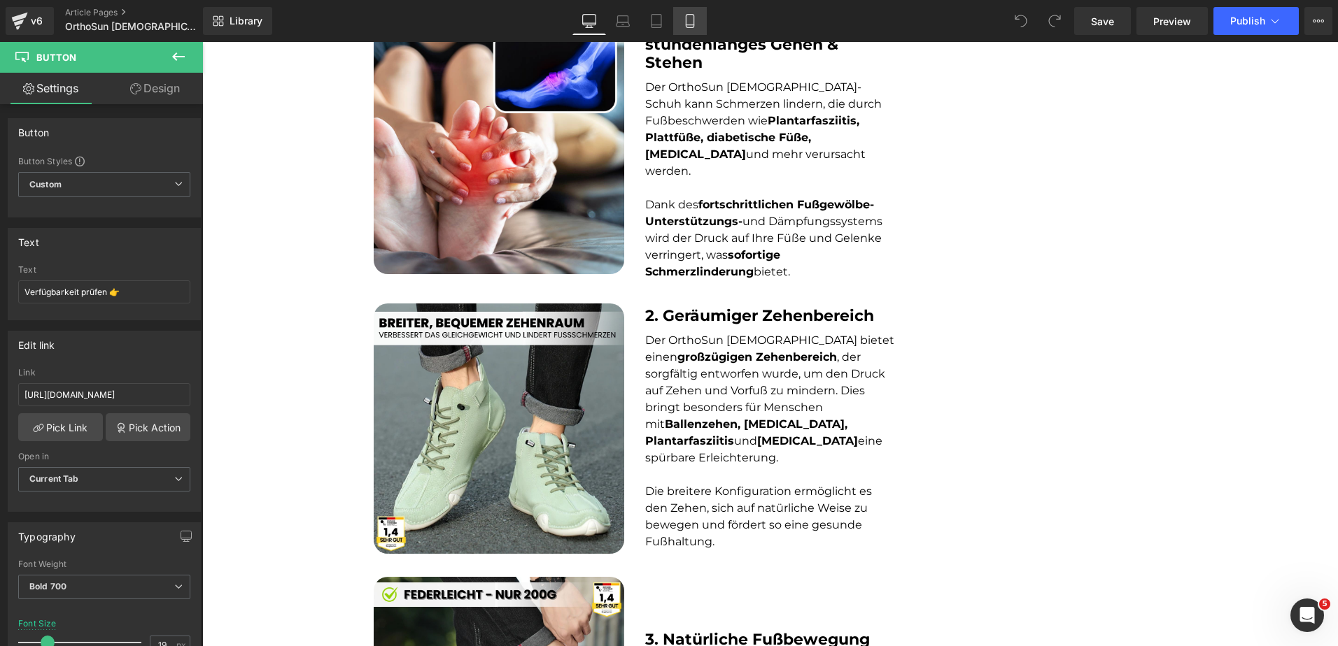
click at [688, 21] on icon at bounding box center [690, 21] width 14 height 14
type input "13"
type input "100"
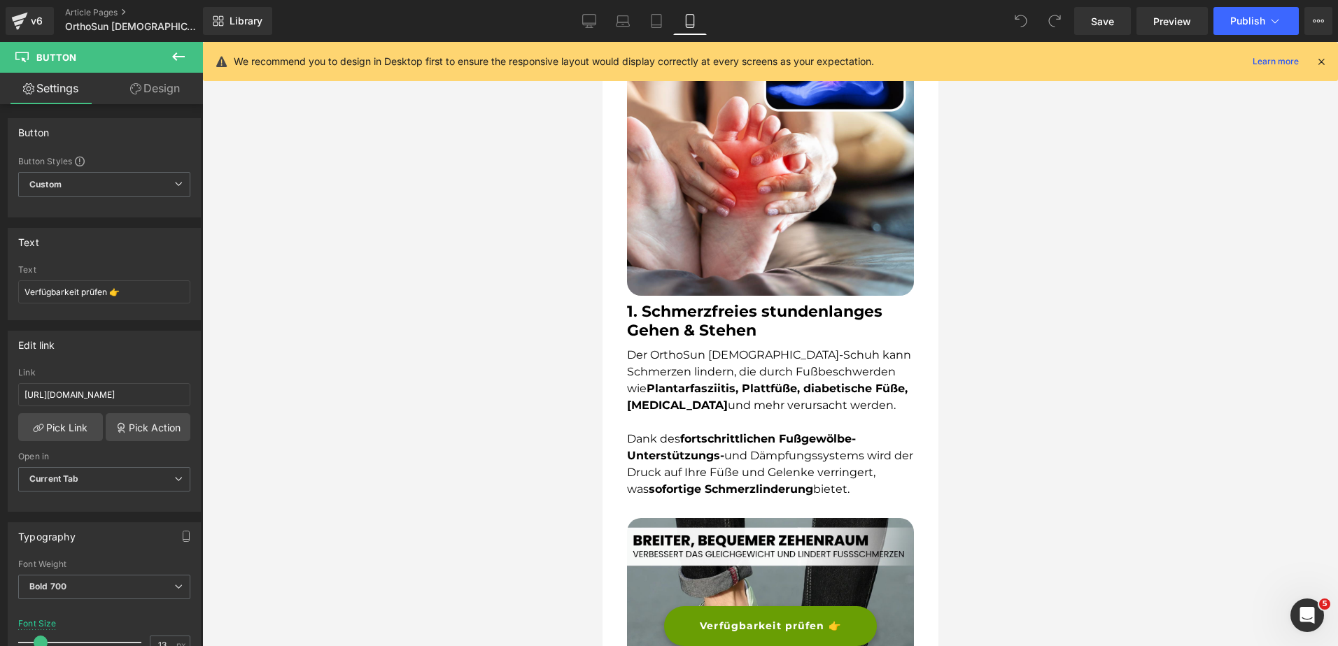
scroll to position [4092, 0]
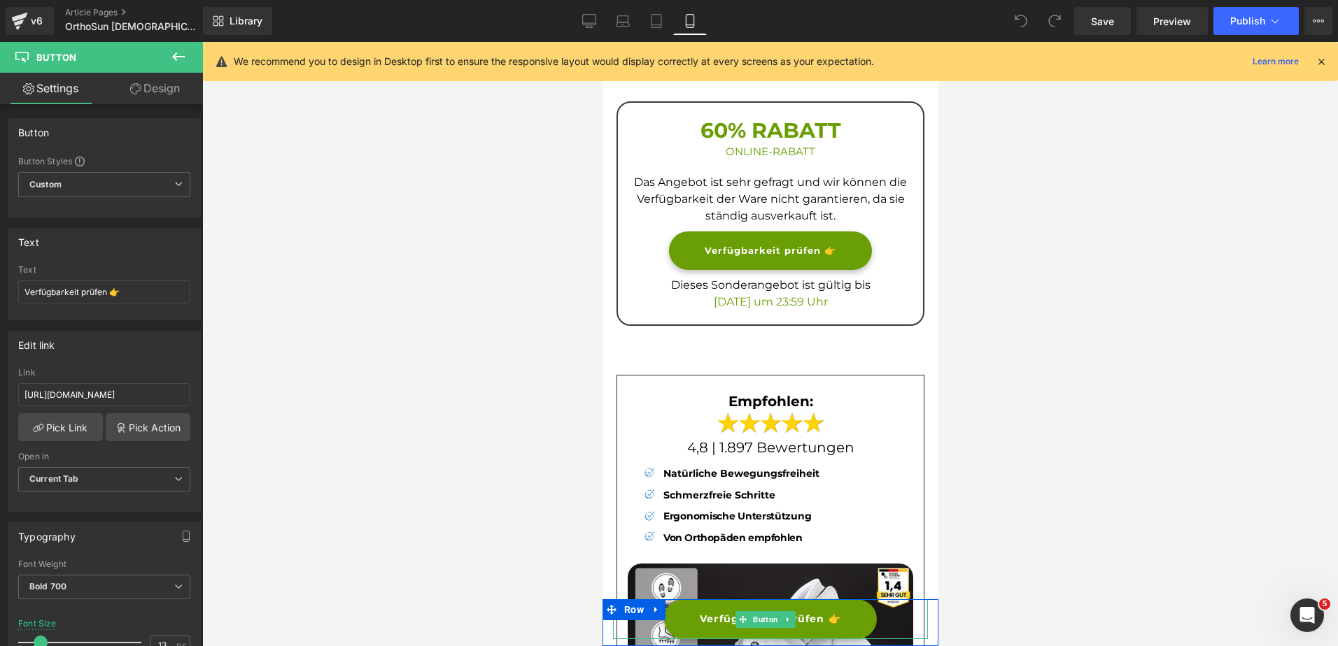
click at [687, 615] on link "Verfügbarkeit prüfen 👉" at bounding box center [769, 619] width 213 height 40
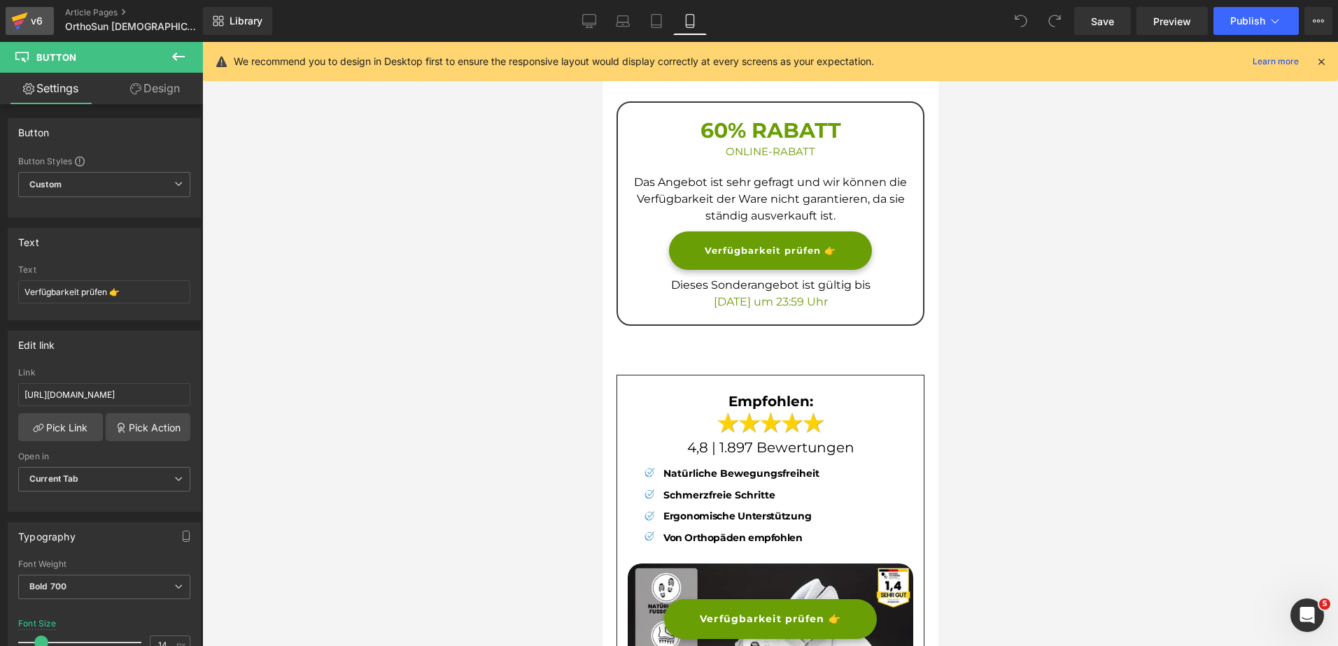
click at [44, 22] on div "v6" at bounding box center [36, 21] width 17 height 18
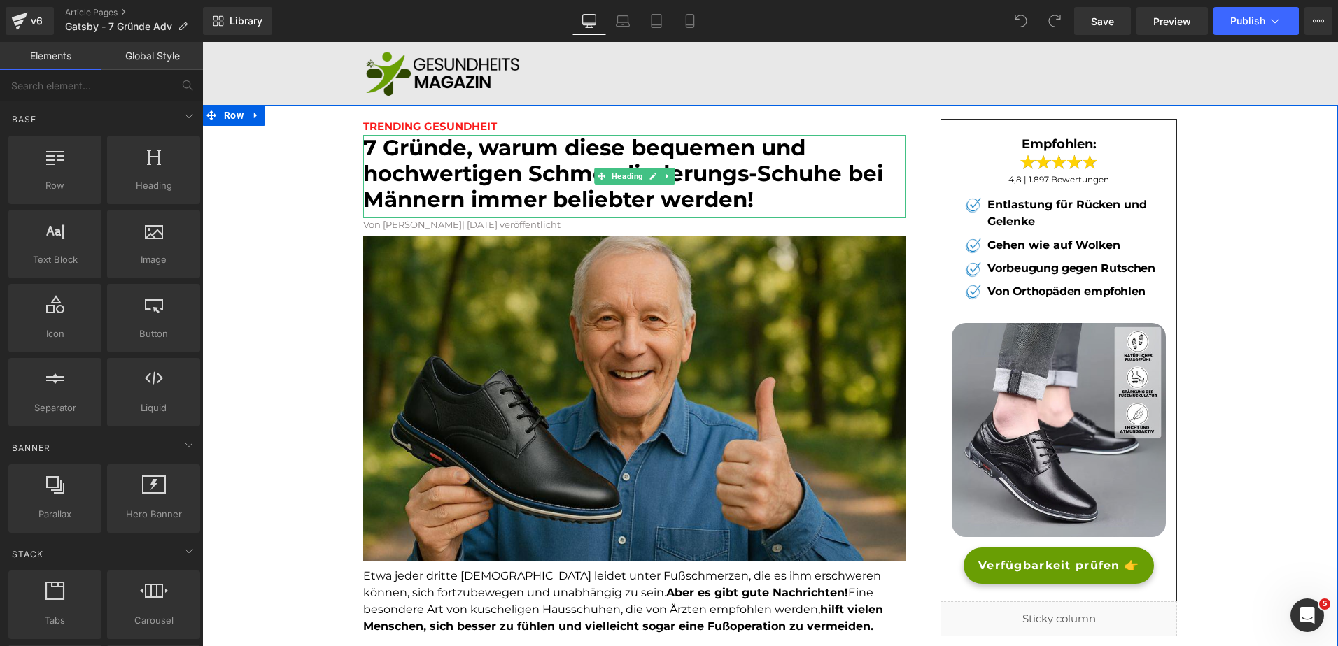
click at [728, 176] on font "7 Gründe, warum diese bequemen und hochwertigen Schmerzlinderungs-Schuhe bei Mä…" at bounding box center [623, 173] width 520 height 78
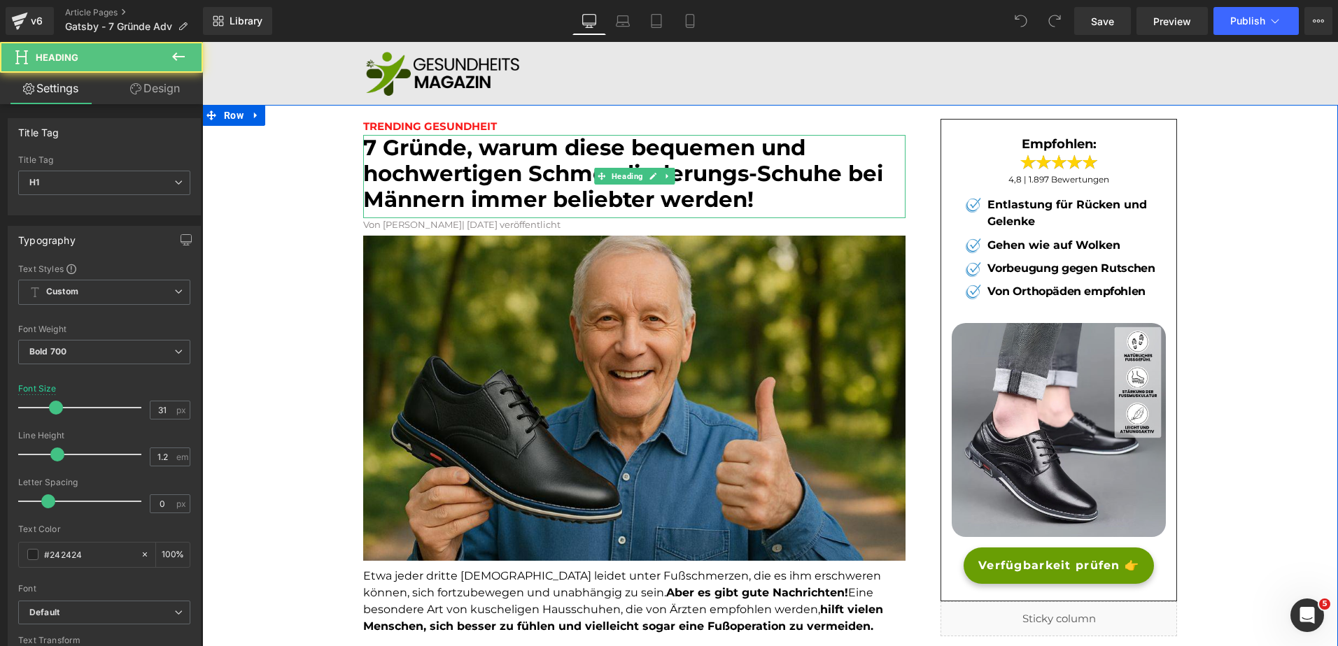
click at [707, 173] on font "7 Gründe, warum diese bequemen und hochwertigen Schmerzlinderungs-Schuhe bei Mä…" at bounding box center [623, 173] width 520 height 78
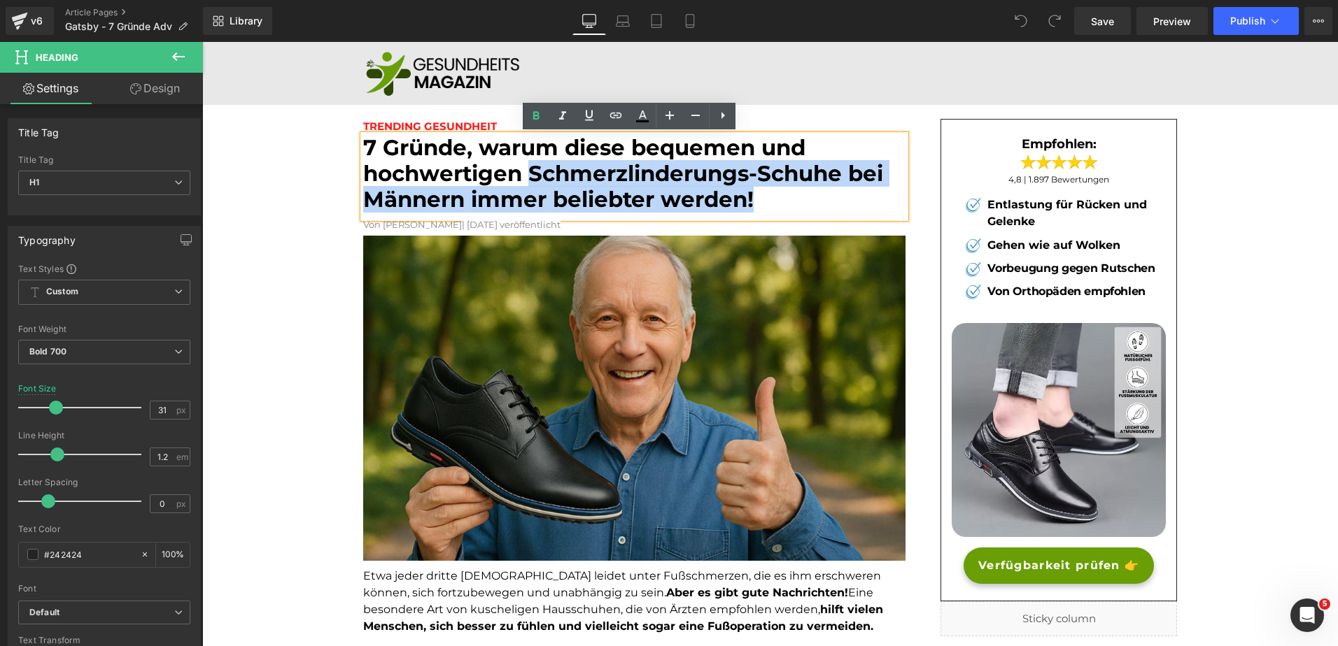
drag, startPoint x: 772, startPoint y: 203, endPoint x: 529, endPoint y: 173, distance: 244.5
click at [529, 173] on h1 "7 Gründe, warum diese bequemen und hochwertigen Schmerzlinderungs-Schuhe bei Mä…" at bounding box center [634, 174] width 542 height 78
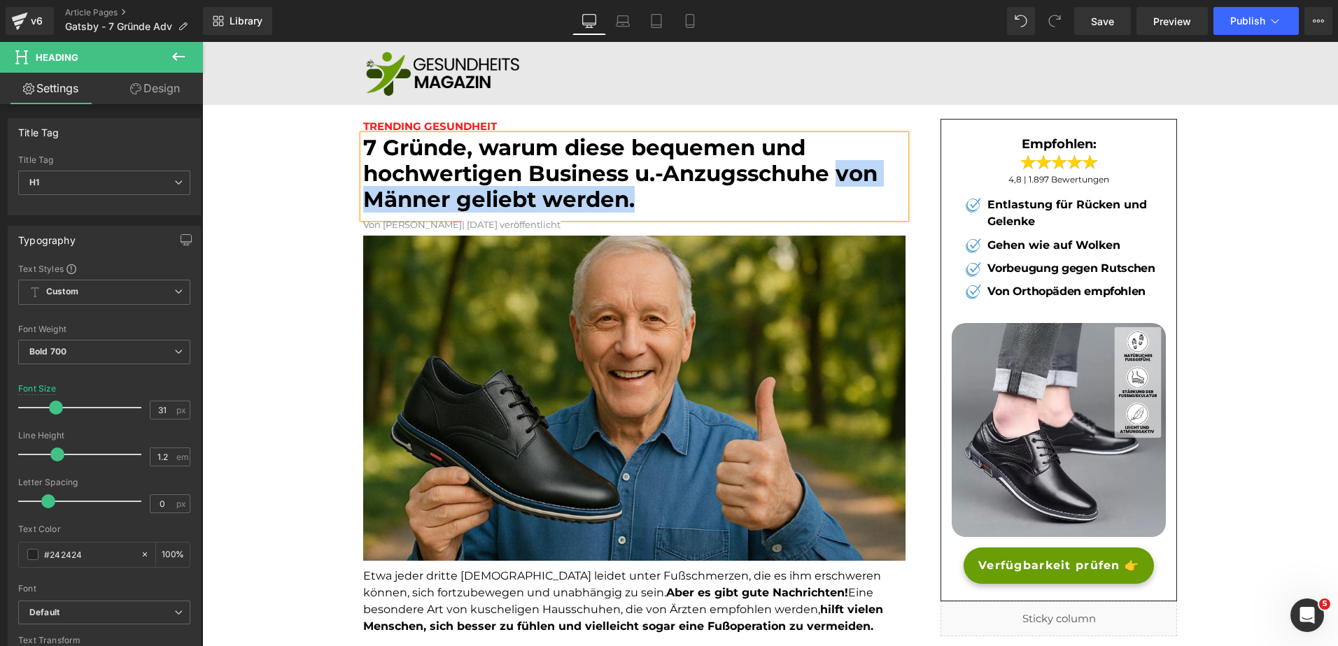
drag, startPoint x: 629, startPoint y: 201, endPoint x: 833, endPoint y: 172, distance: 206.4
click at [833, 172] on font "7 Gründe, warum diese bequemen und hochwertigen Business u.-Anzugsschuhe von Mä…" at bounding box center [620, 173] width 514 height 78
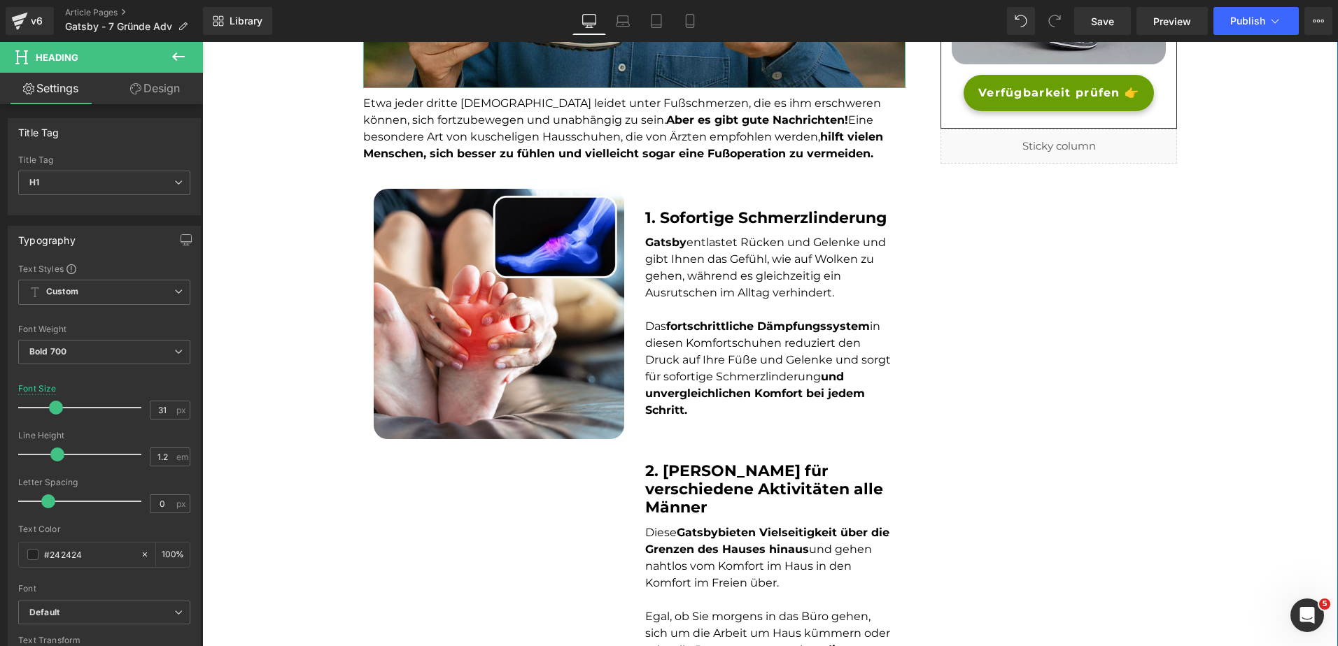
scroll to position [385, 0]
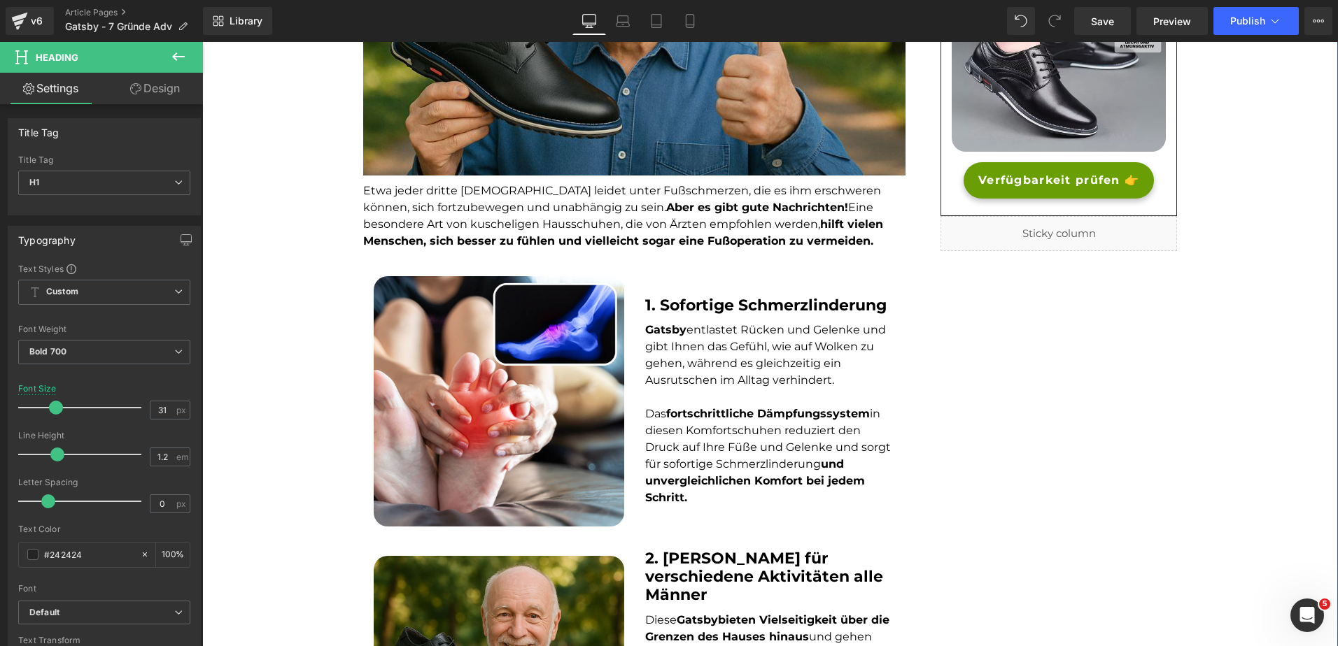
click at [514, 201] on font "Etwa jeder dritte [DEMOGRAPHIC_DATA] leidet unter Fußschmerzen, die es ihm ersc…" at bounding box center [623, 216] width 520 height 64
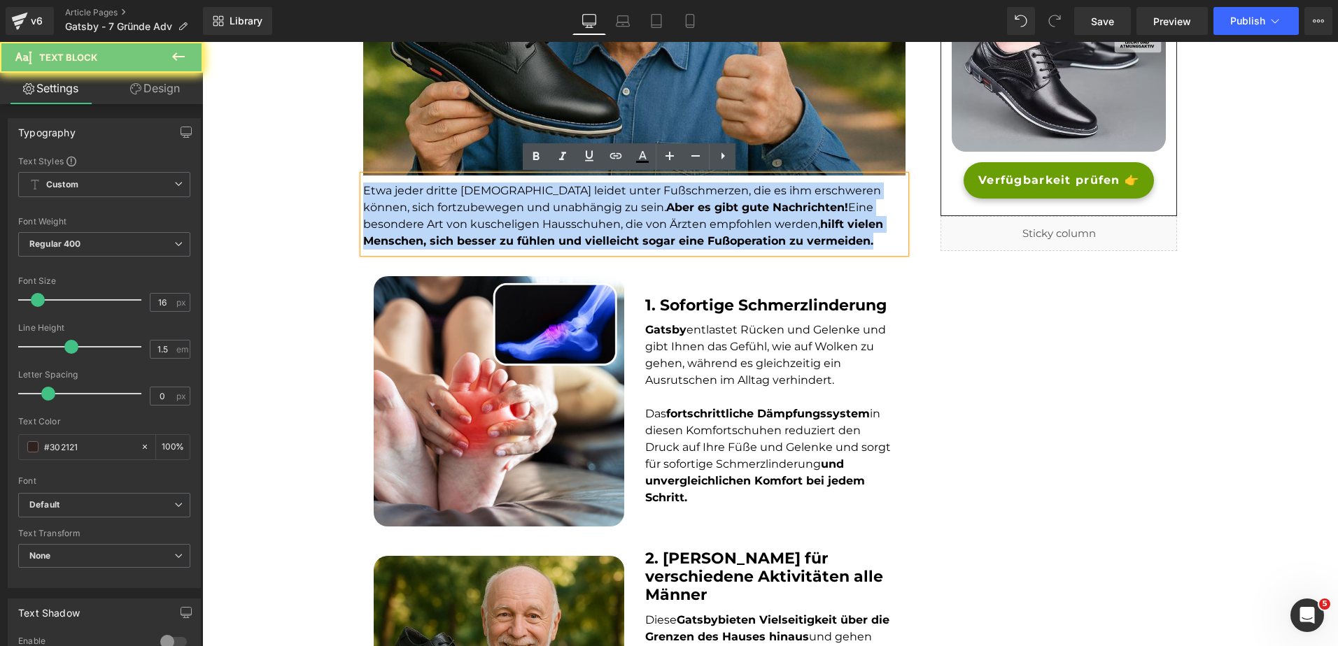
click at [514, 201] on font "Etwa jeder dritte [DEMOGRAPHIC_DATA] leidet unter Fußschmerzen, die es ihm ersc…" at bounding box center [623, 216] width 520 height 64
paste div
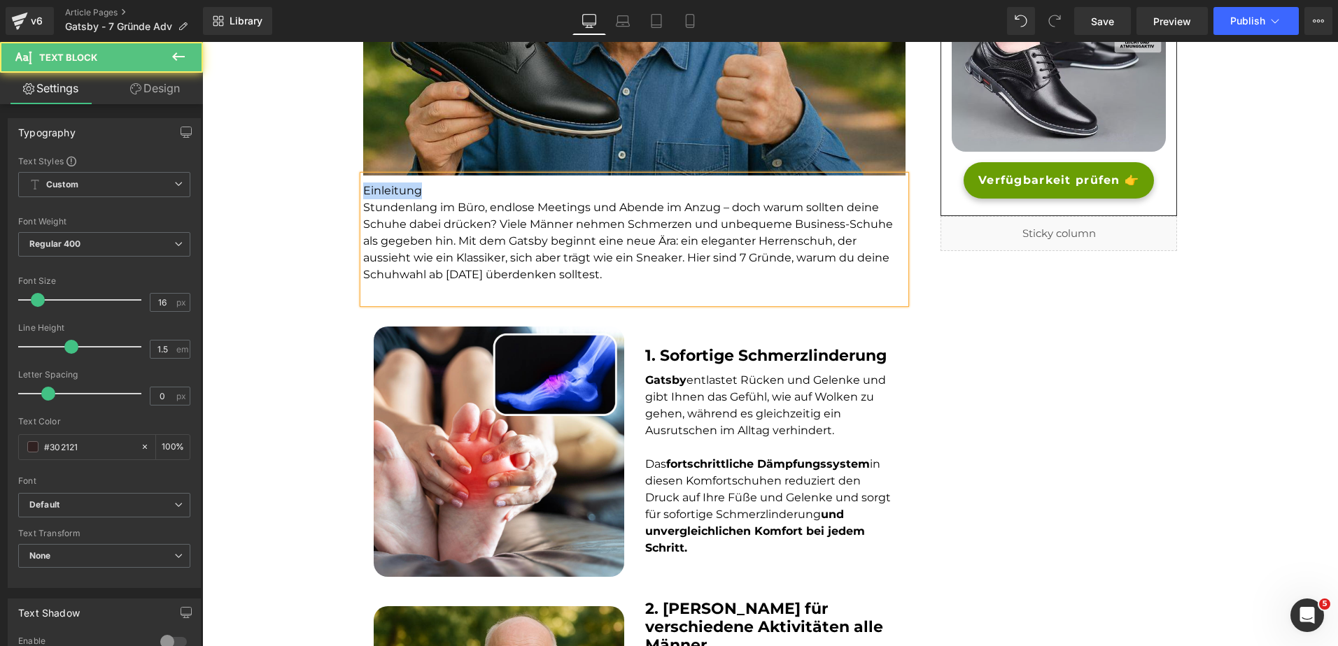
drag, startPoint x: 456, startPoint y: 196, endPoint x: 315, endPoint y: 186, distance: 140.9
click at [389, 291] on p at bounding box center [634, 291] width 542 height 17
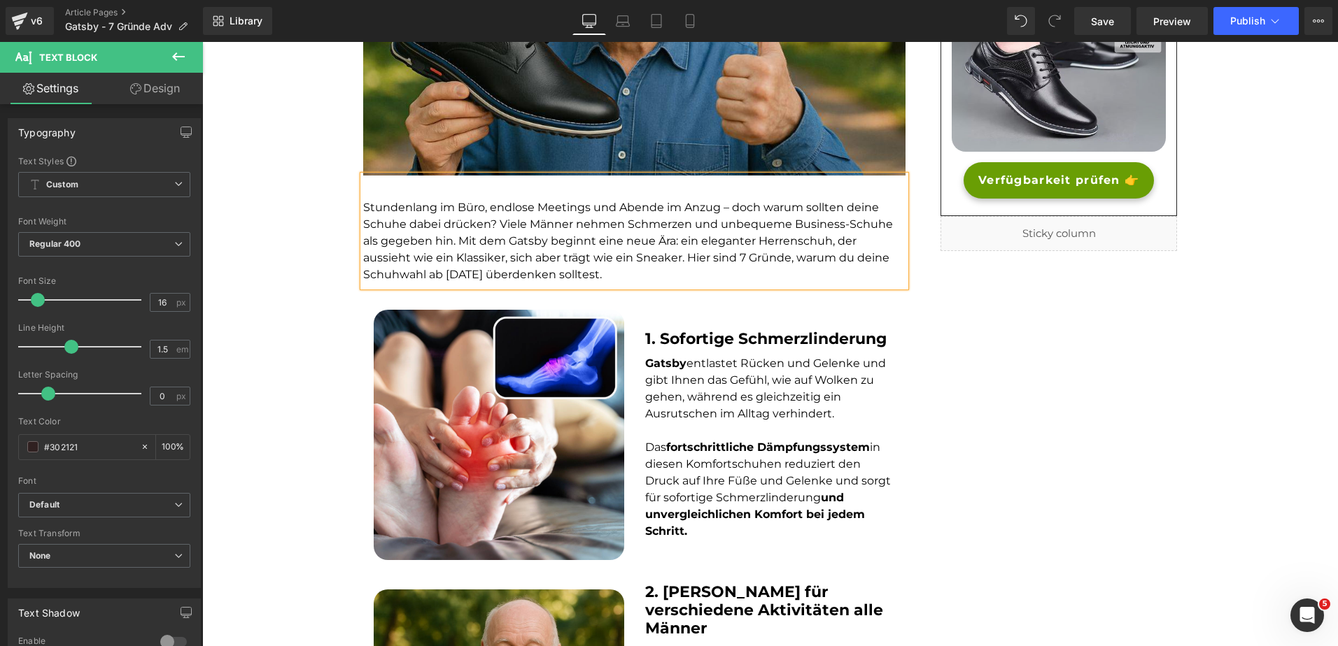
click at [399, 193] on p at bounding box center [634, 191] width 542 height 17
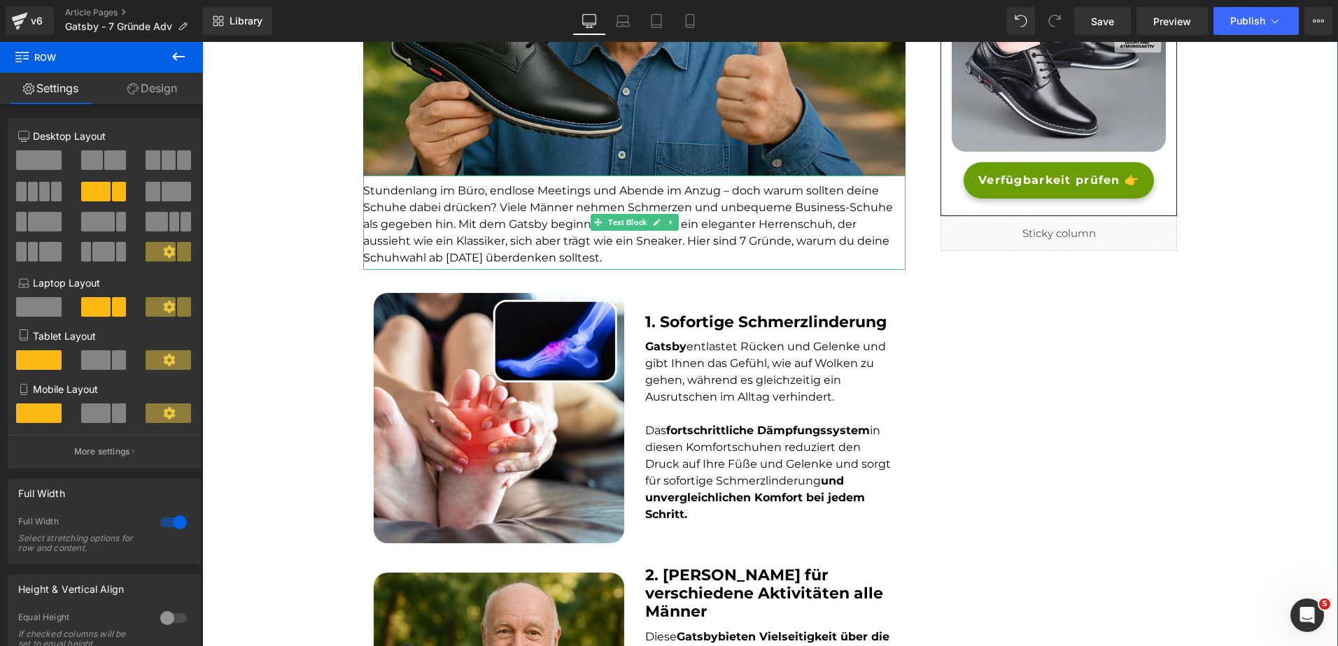
click at [489, 232] on p "Stundenlang im Büro, endlose Meetings und Abende im Anzug – doch warum sollten …" at bounding box center [634, 225] width 542 height 84
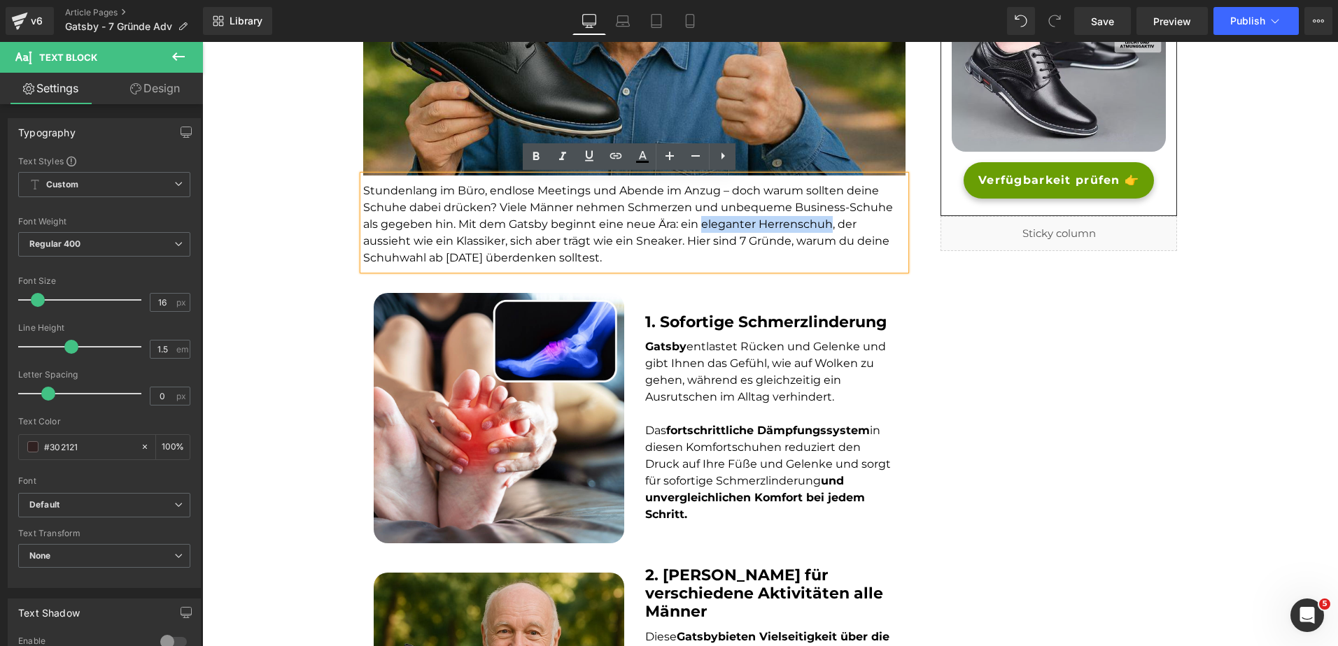
drag, startPoint x: 695, startPoint y: 222, endPoint x: 826, endPoint y: 225, distance: 130.8
click at [826, 225] on span "Stundenlang im Büro, endlose Meetings und Abende im Anzug – doch warum sollten …" at bounding box center [628, 224] width 530 height 80
click at [530, 158] on icon at bounding box center [535, 156] width 17 height 17
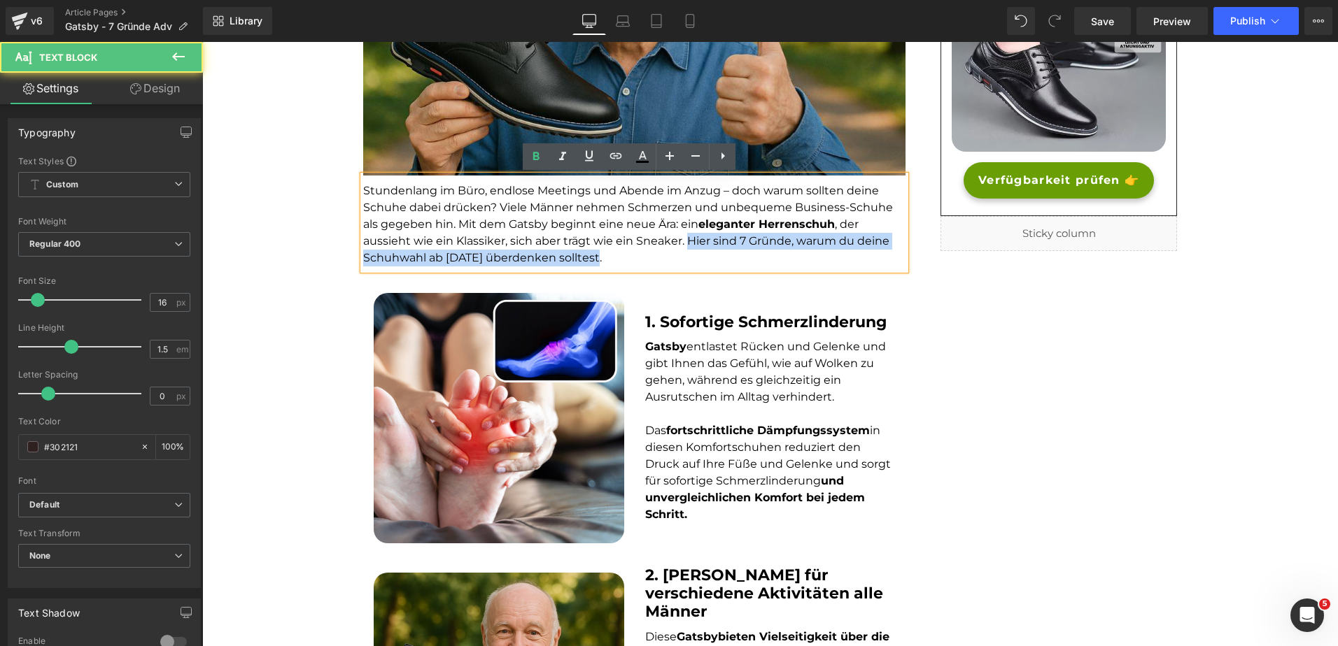
drag, startPoint x: 651, startPoint y: 253, endPoint x: 684, endPoint y: 243, distance: 35.0
click at [684, 243] on p "Stundenlang im Büro, endlose Meetings und Abende im Anzug – doch warum sollten …" at bounding box center [634, 225] width 542 height 84
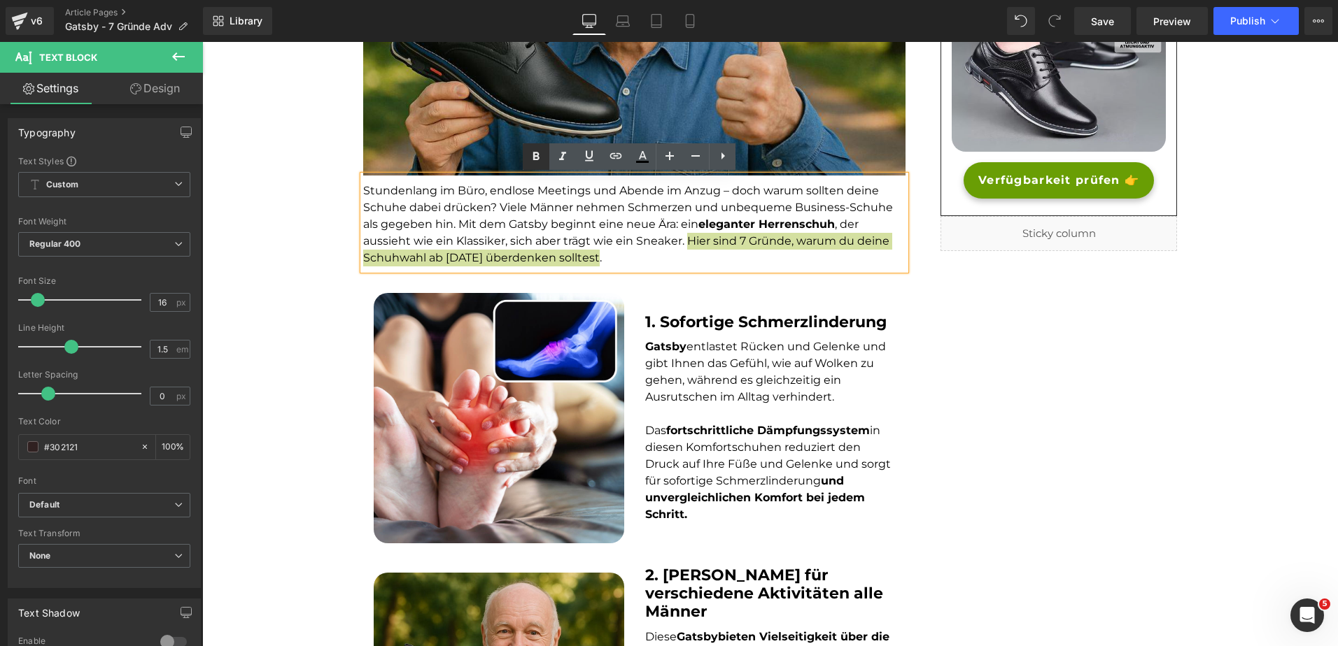
click at [530, 160] on icon at bounding box center [535, 156] width 17 height 17
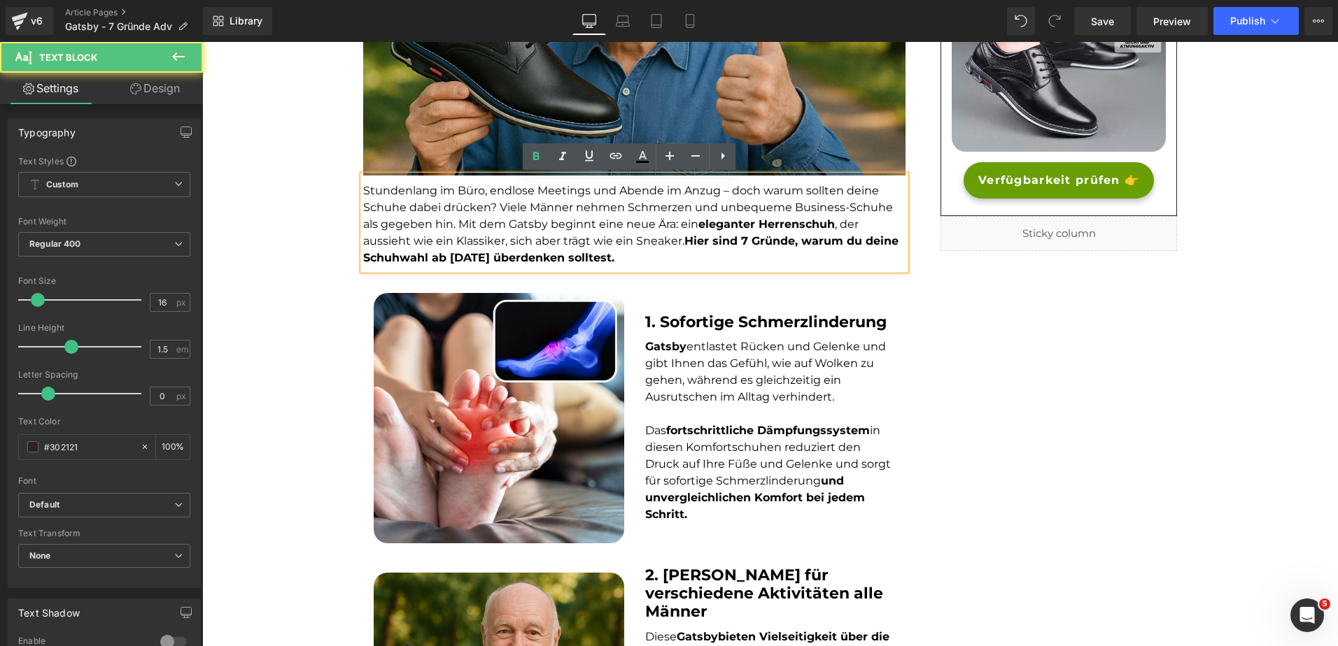
click at [683, 245] on strong "Hier sind 7 Gründe, warum du deine Schuhwahl ab [DATE] überdenken solltest." at bounding box center [630, 249] width 535 height 30
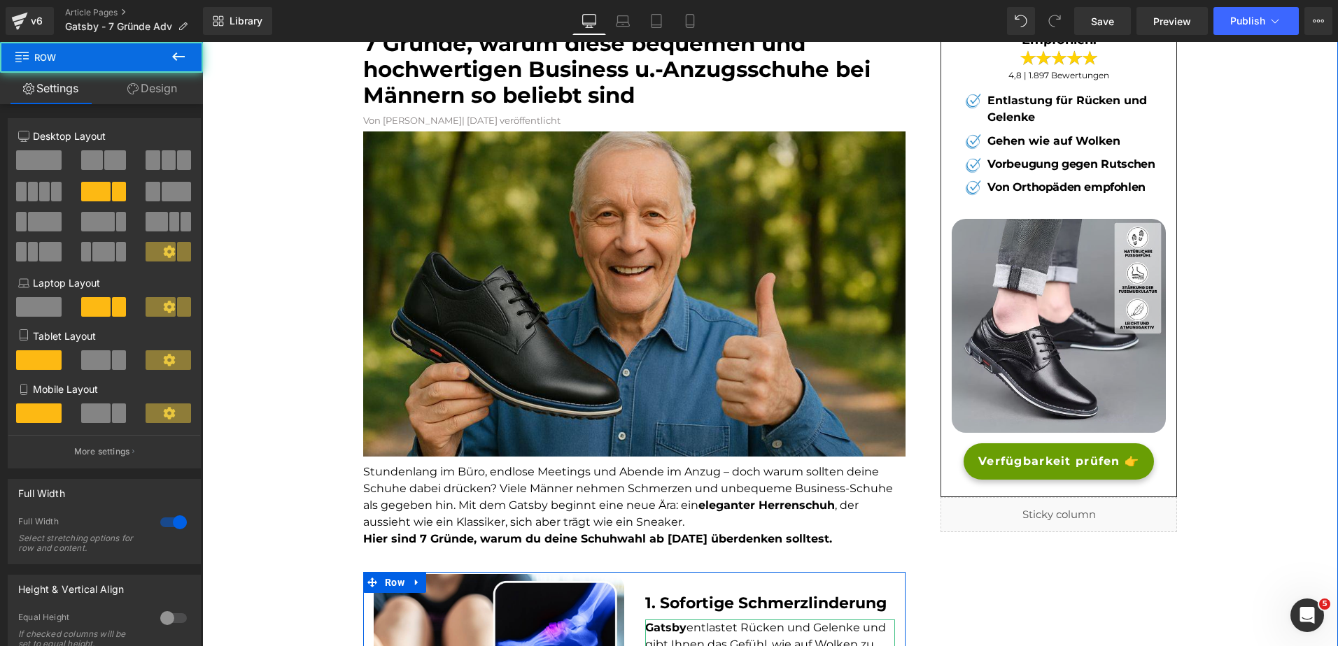
scroll to position [0, 0]
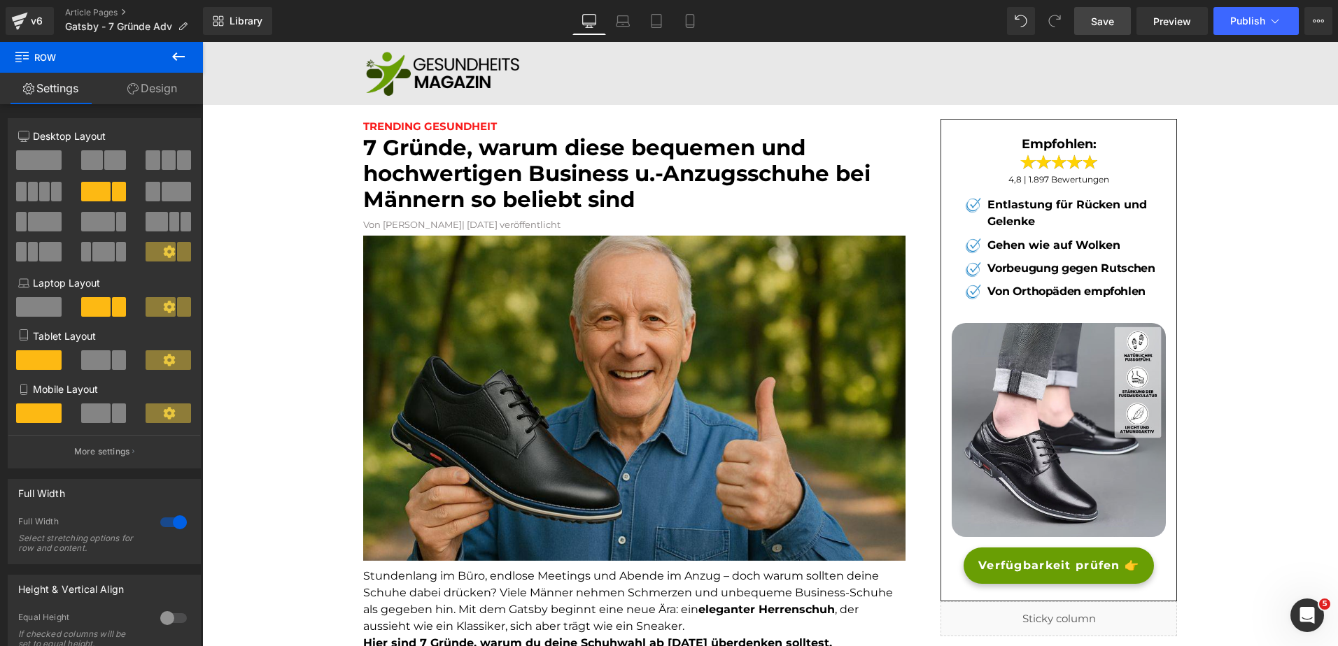
click at [1103, 29] on link "Save" at bounding box center [1102, 21] width 57 height 28
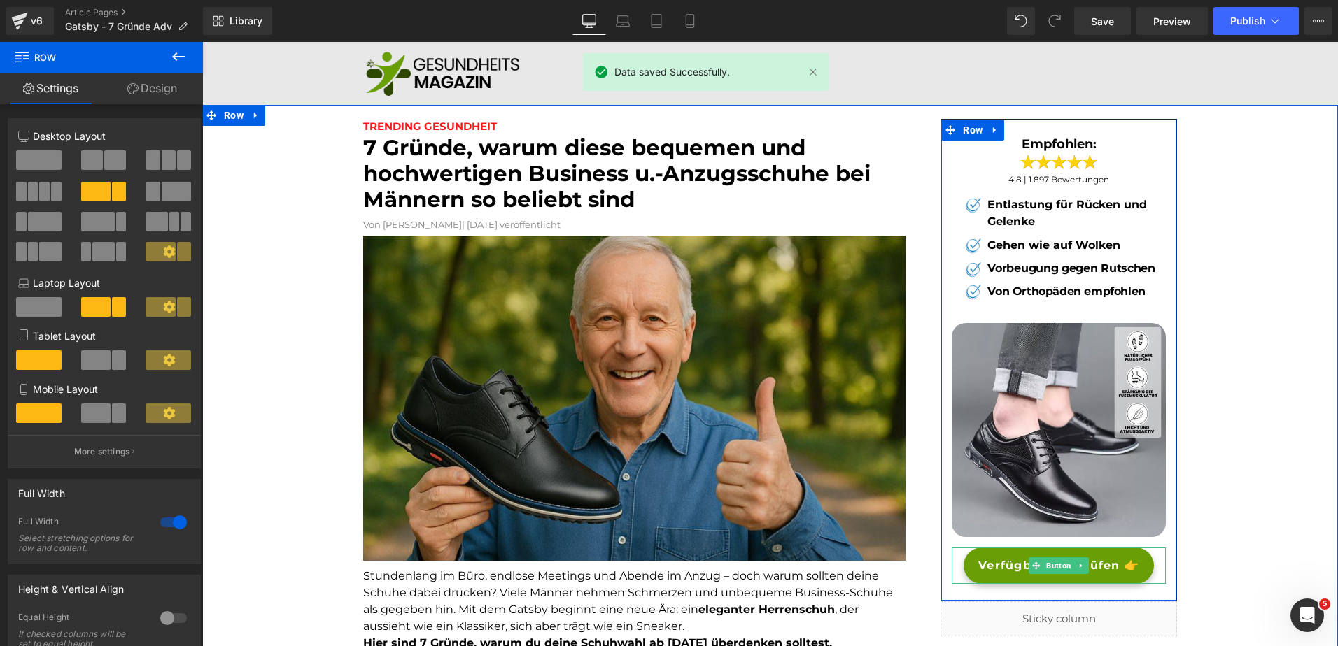
click at [1009, 584] on link "Verfügbarkeit prüfen 👉" at bounding box center [1058, 566] width 190 height 36
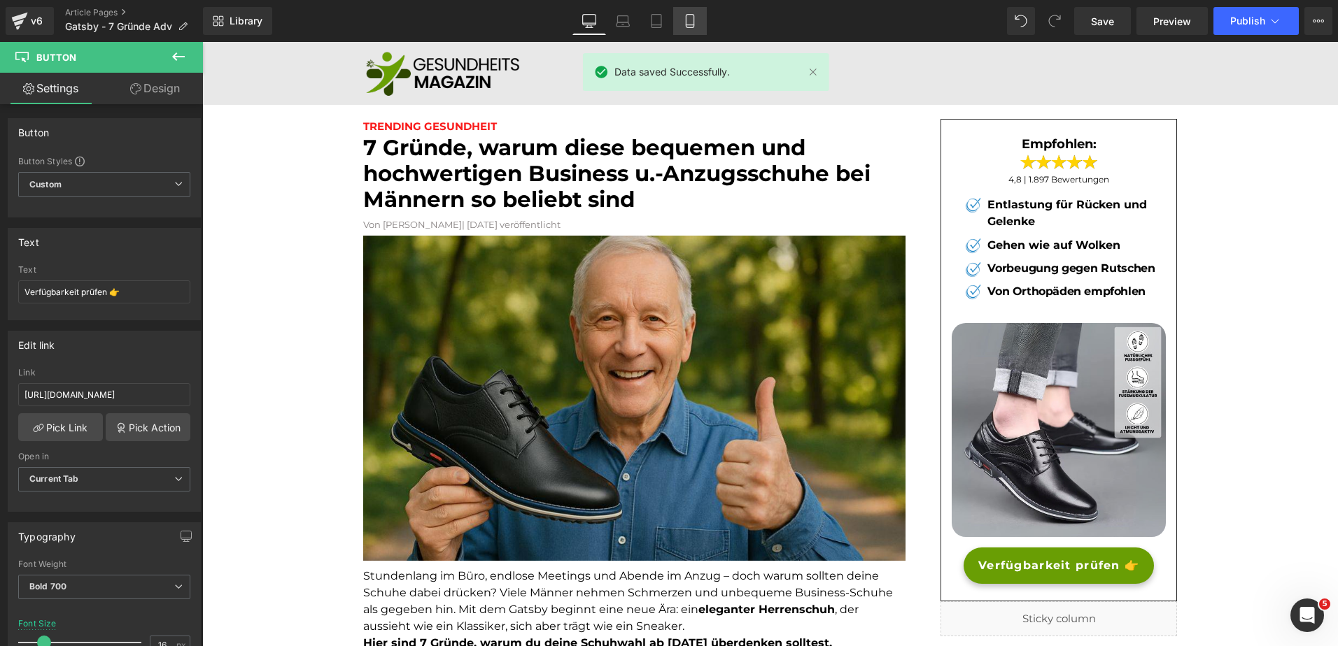
click at [701, 18] on link "Mobile" at bounding box center [690, 21] width 34 height 28
type input "14"
type input "100"
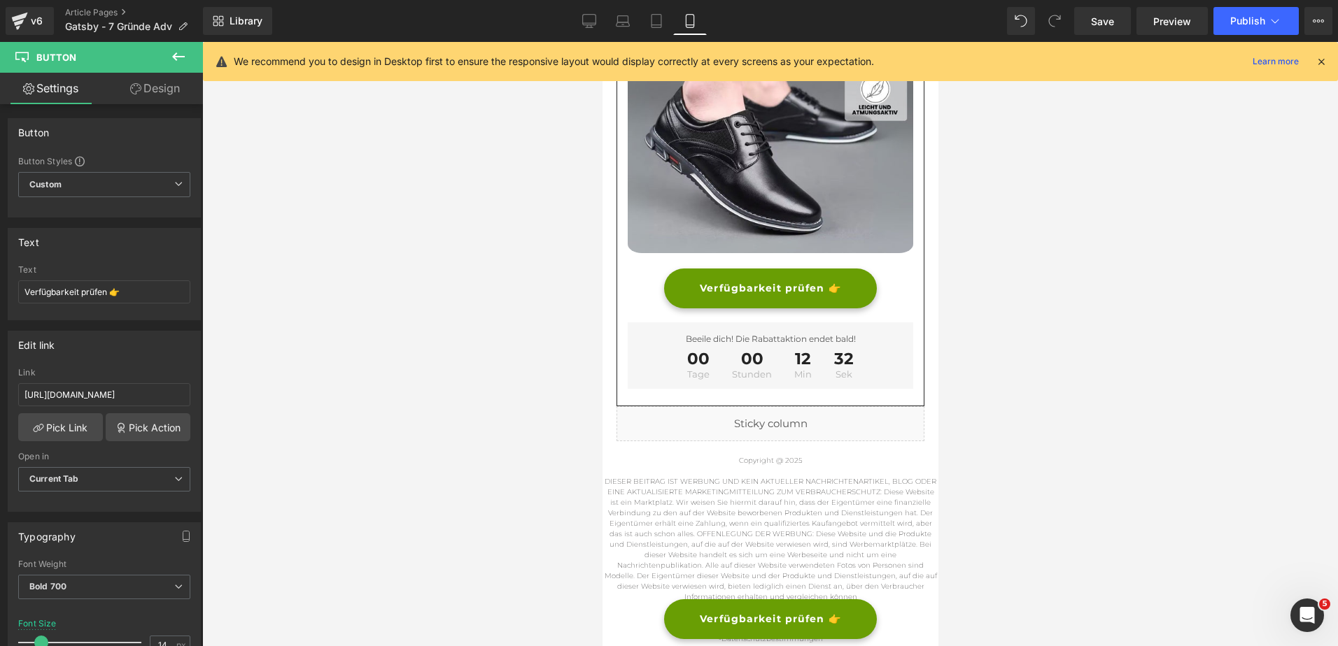
scroll to position [4795, 0]
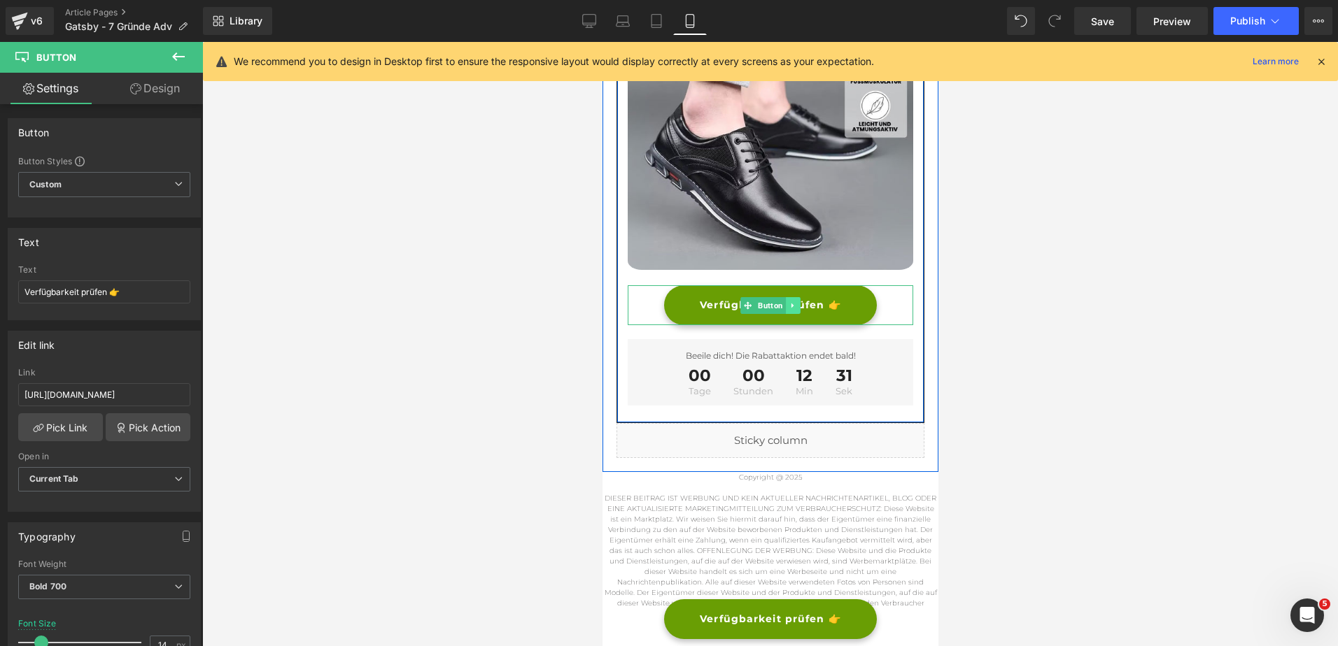
click at [781, 285] on div "Verfügbarkeit prüfen 👉 Button" at bounding box center [769, 305] width 285 height 40
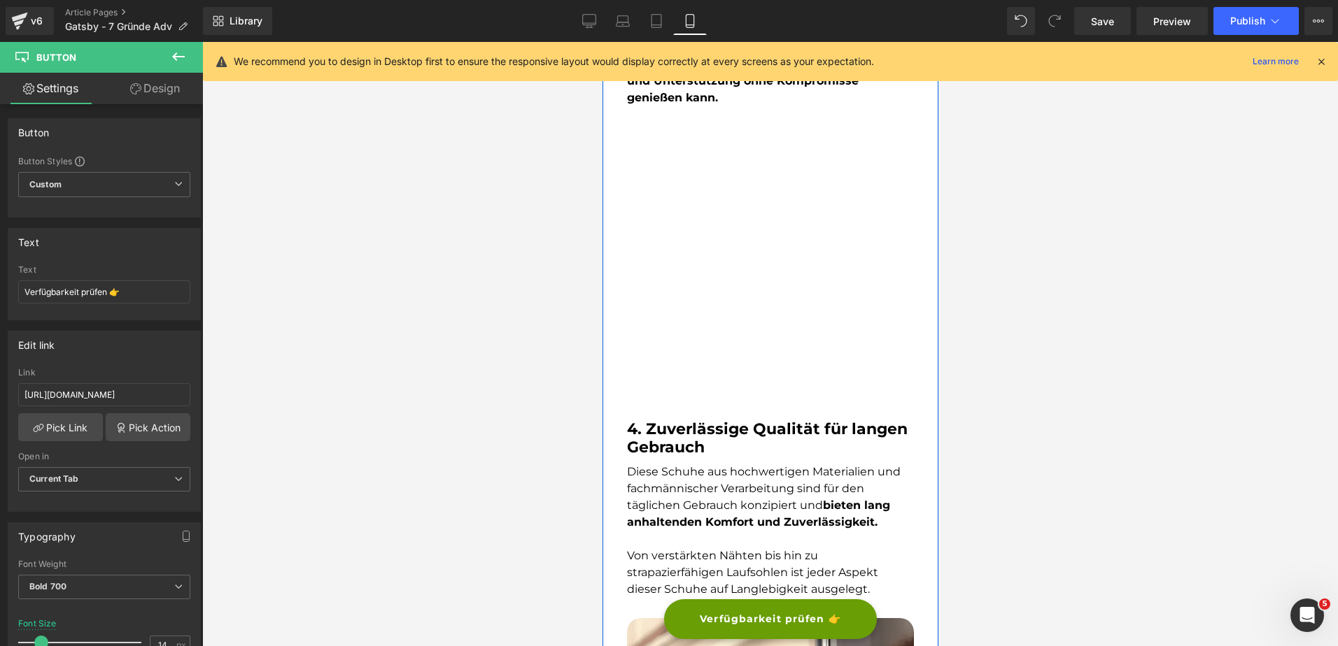
scroll to position [2014, 0]
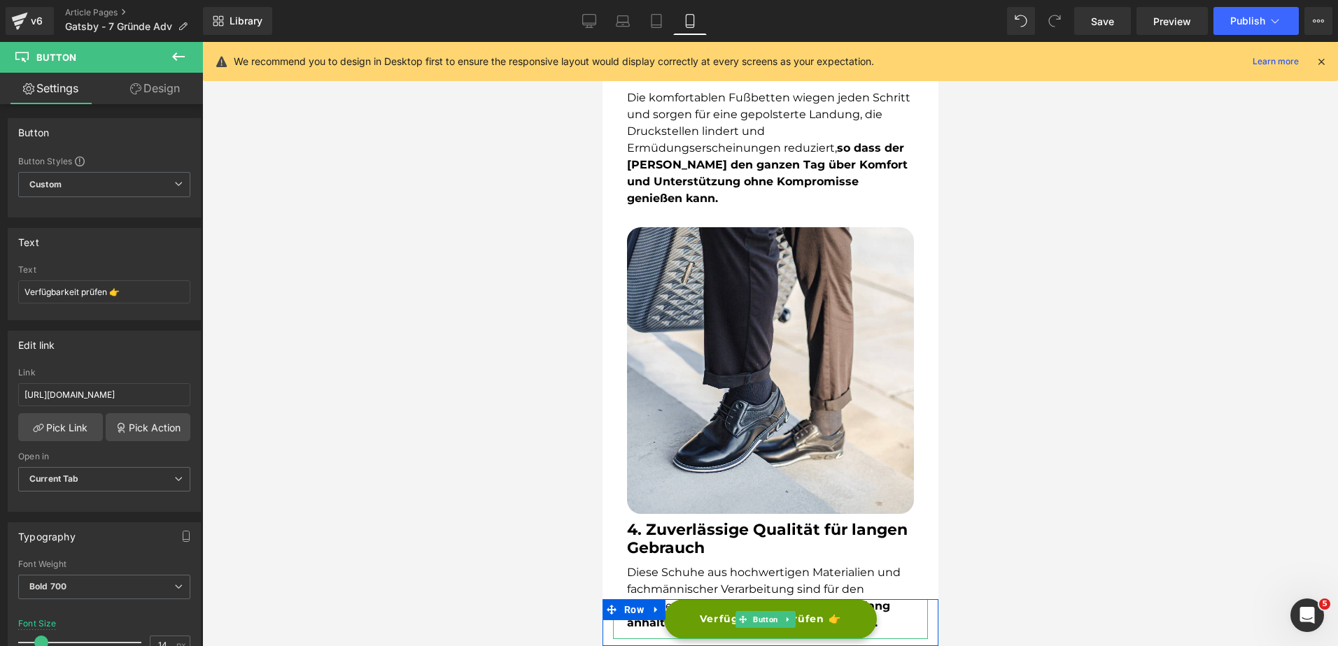
click at [688, 635] on link "Verfügbarkeit prüfen 👉" at bounding box center [769, 619] width 213 height 40
click at [699, 616] on span "Verfügbarkeit prüfen 👉" at bounding box center [769, 619] width 141 height 15
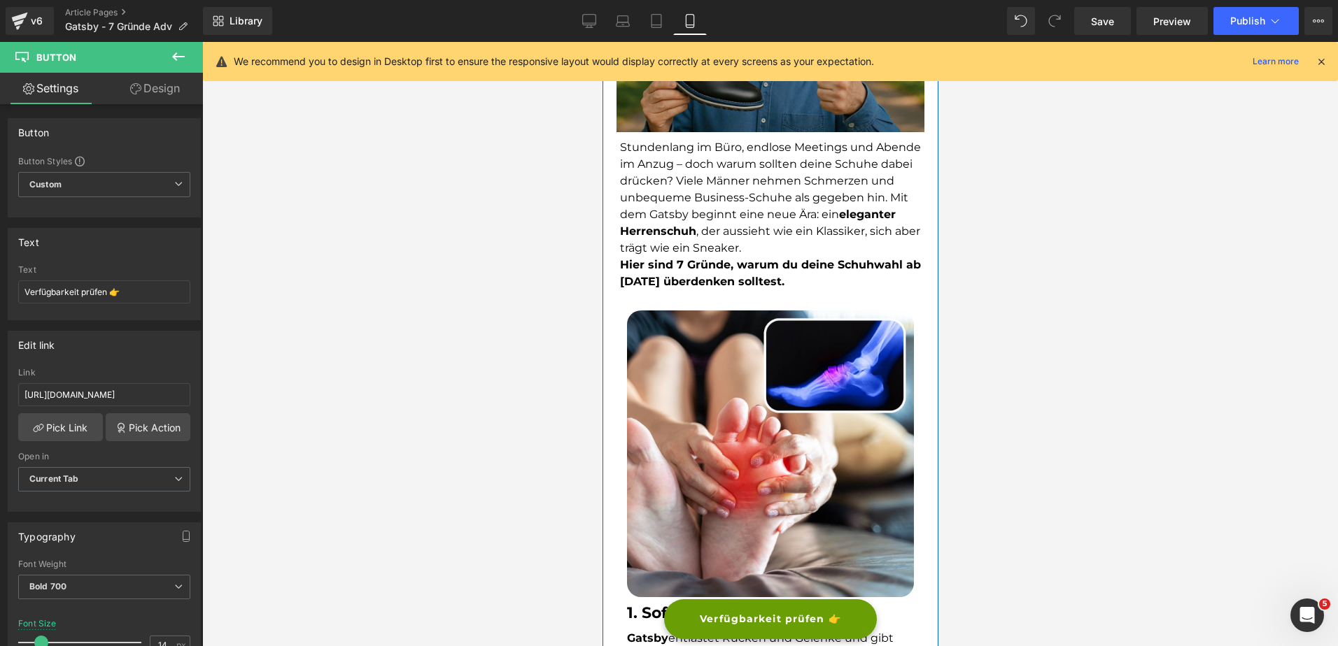
scroll to position [0, 0]
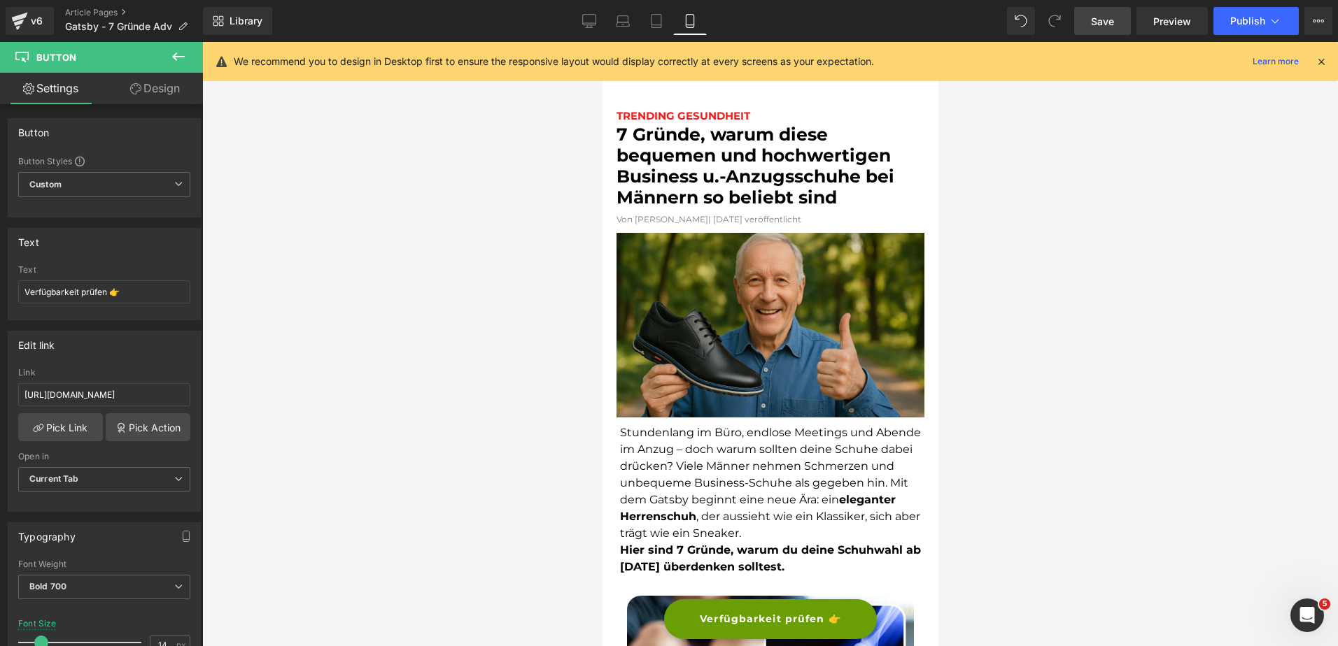
click at [1114, 24] on span "Save" at bounding box center [1102, 21] width 23 height 15
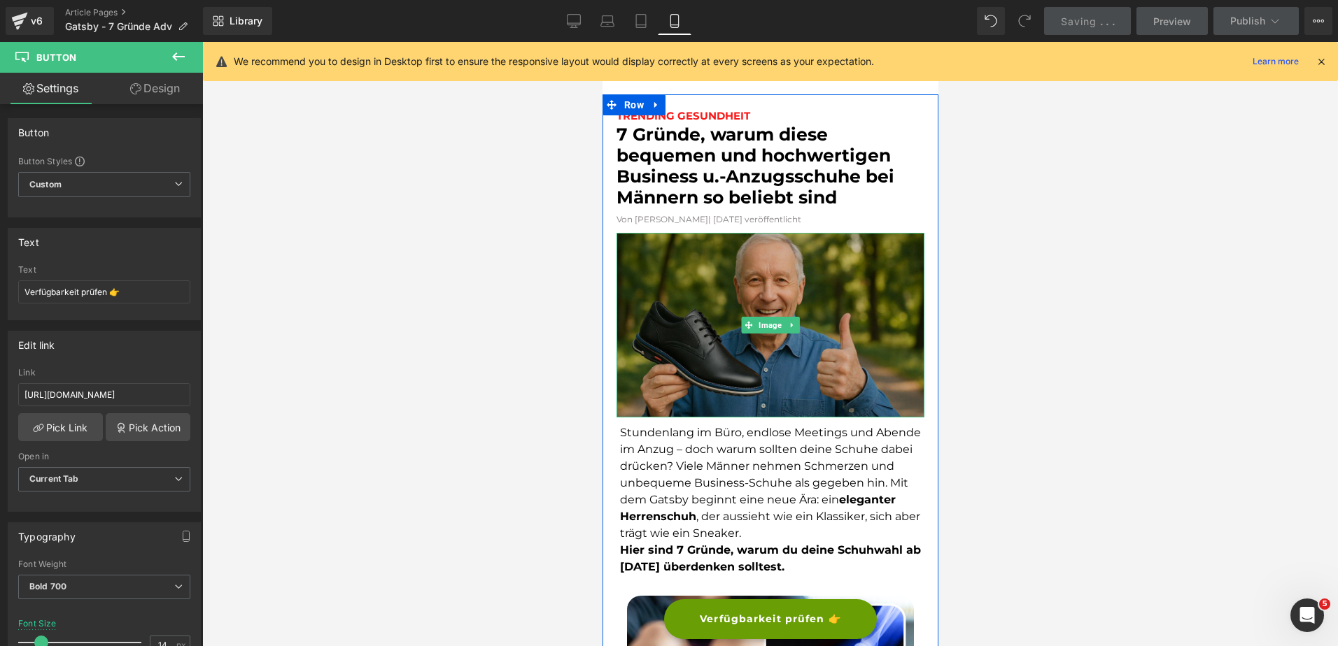
click at [721, 274] on img at bounding box center [770, 325] width 308 height 185
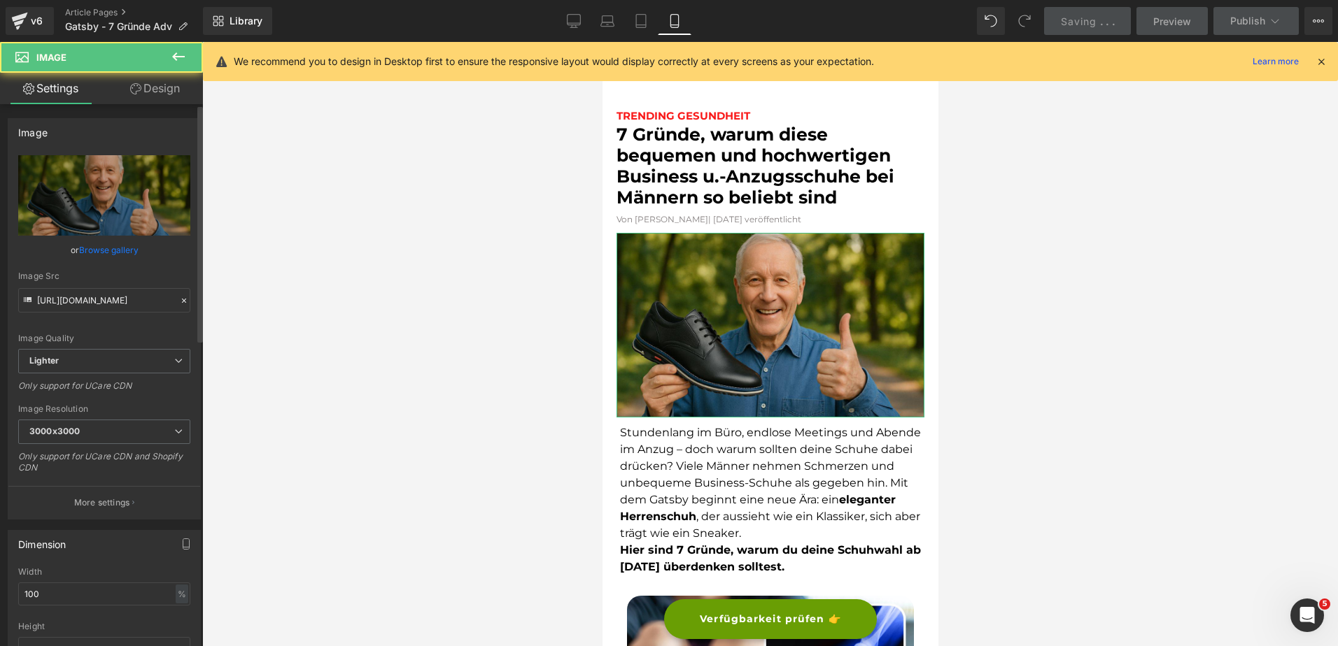
click at [92, 255] on link "Browse gallery" at bounding box center [108, 250] width 59 height 24
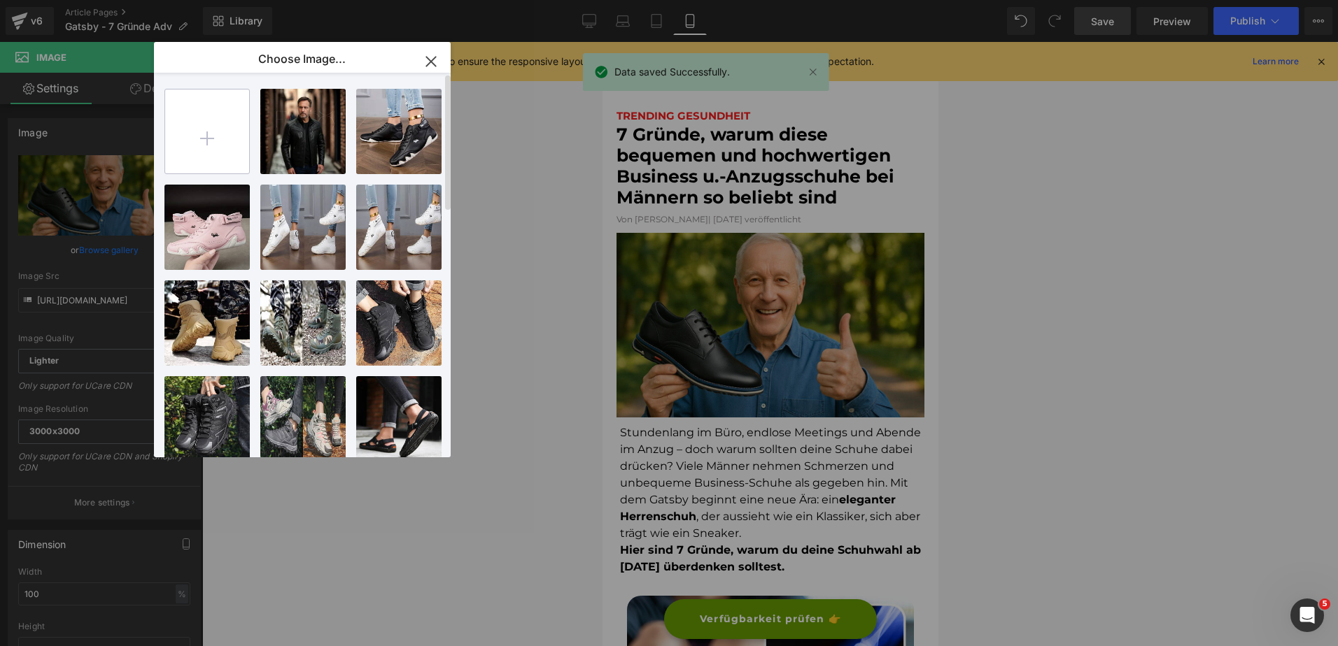
click at [201, 132] on input "file" at bounding box center [207, 132] width 84 height 84
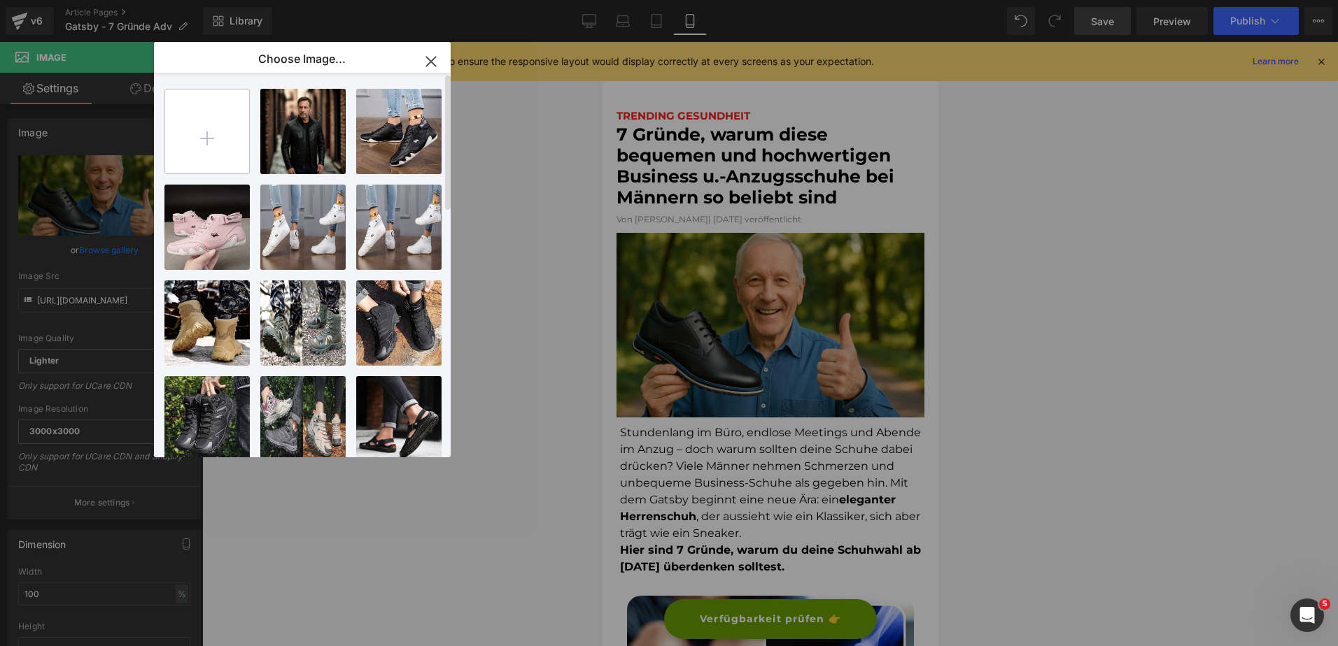
type input "C:\fakepath\schildkoröte (1200 x 628 px) (8).png"
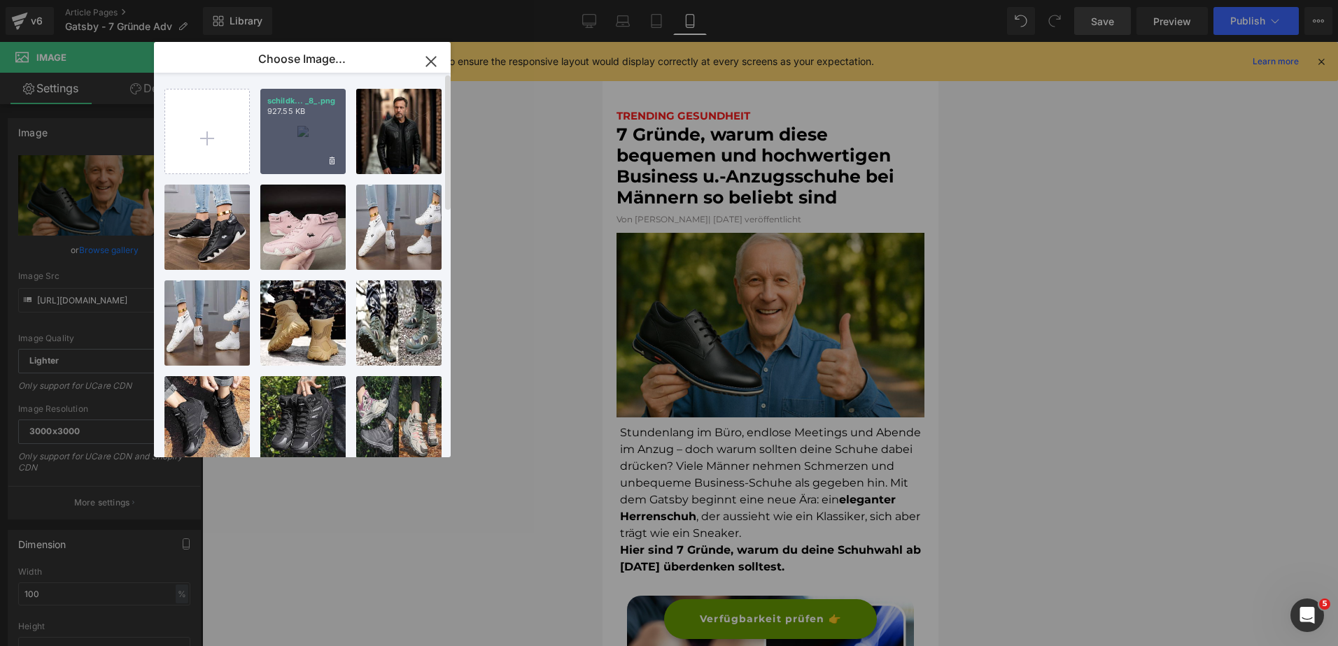
click at [285, 134] on div "schildk... _8_.png 927.55 KB" at bounding box center [302, 131] width 85 height 85
type input "[URL][DOMAIN_NAME]"
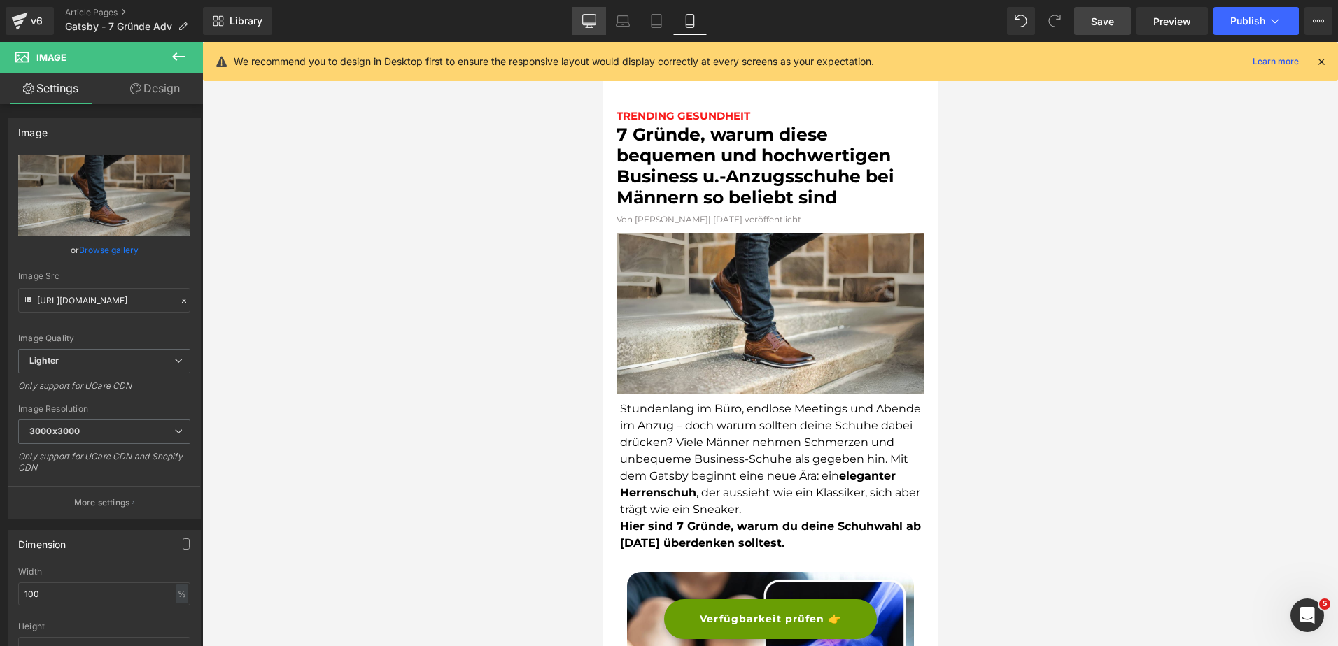
click at [591, 27] on icon at bounding box center [589, 27] width 7 height 0
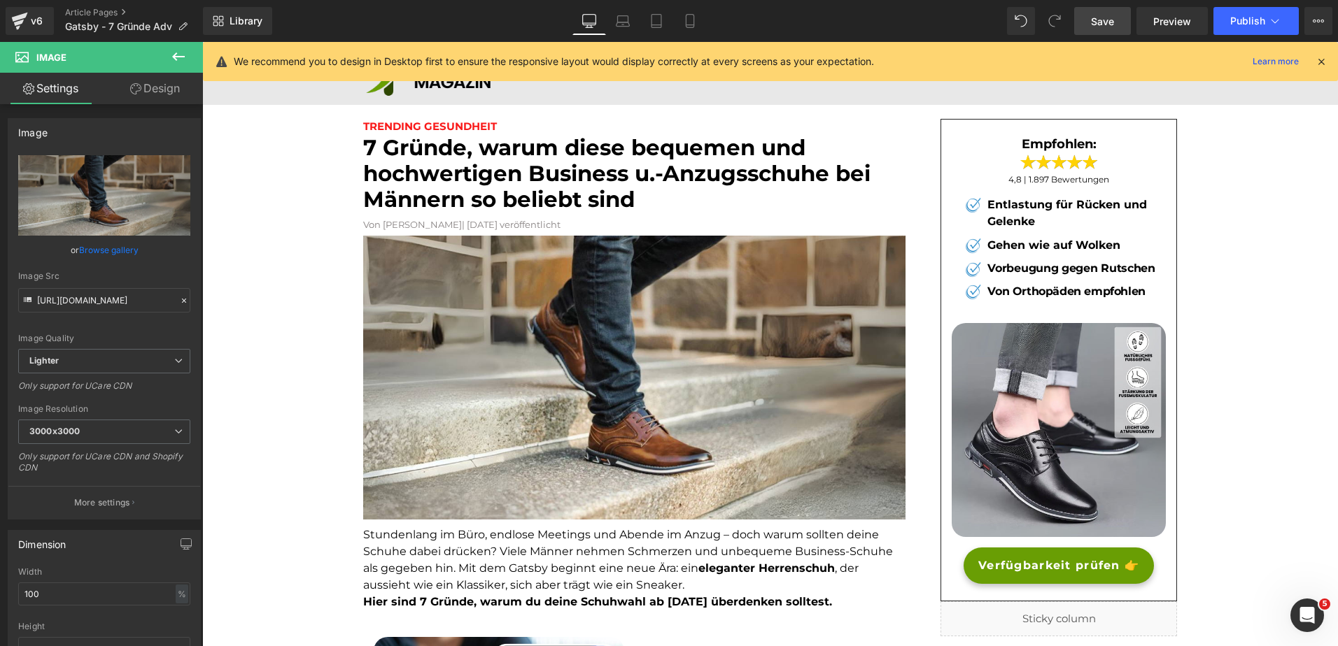
click at [1102, 23] on span "Save" at bounding box center [1102, 21] width 23 height 15
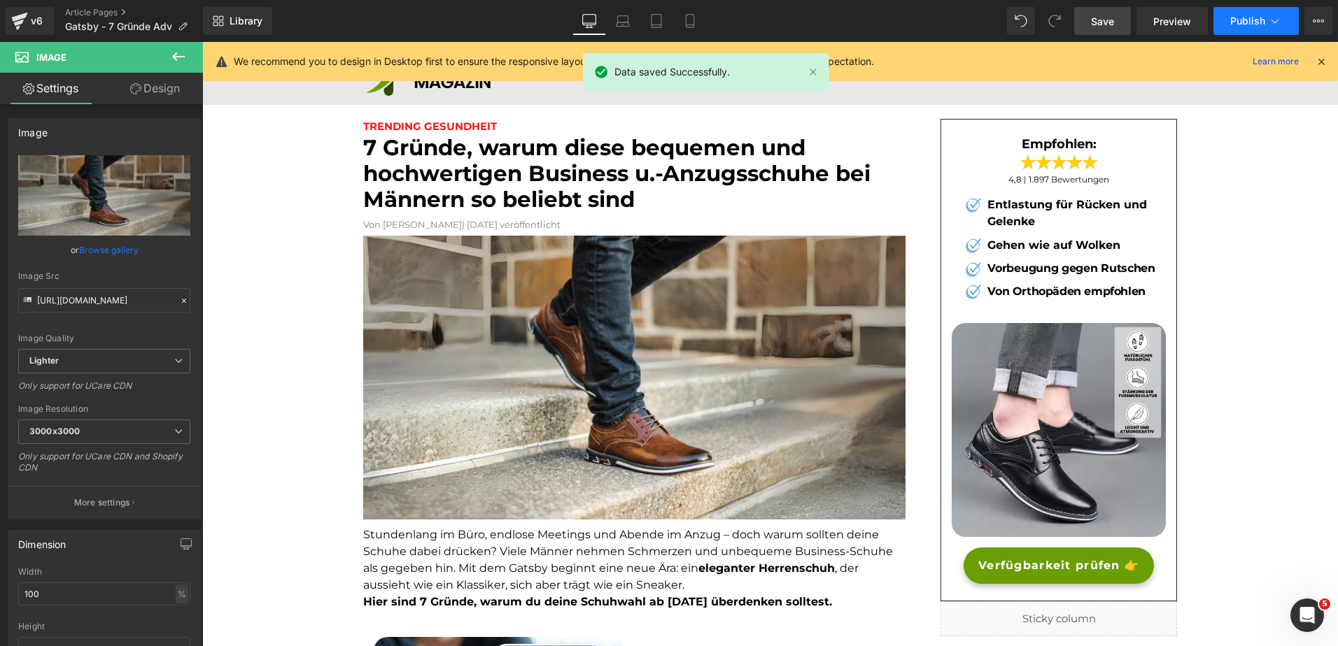
click at [1257, 22] on span "Publish" at bounding box center [1247, 20] width 35 height 11
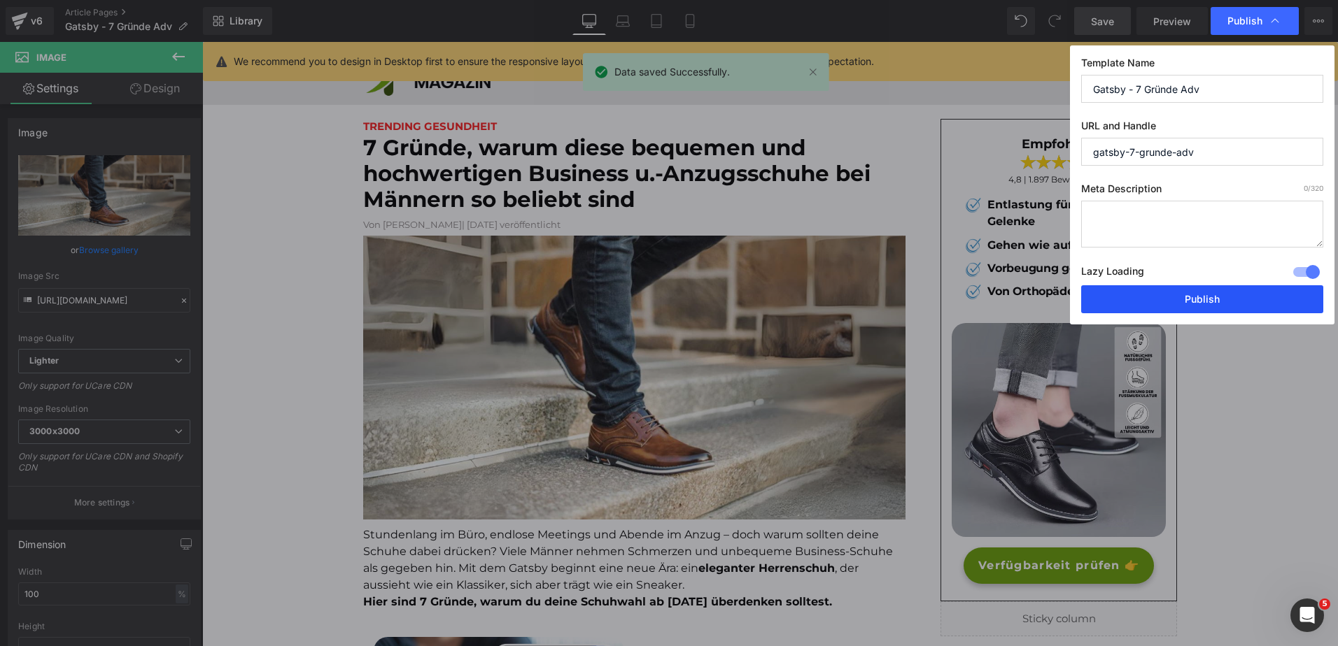
click at [1131, 294] on button "Publish" at bounding box center [1202, 299] width 242 height 28
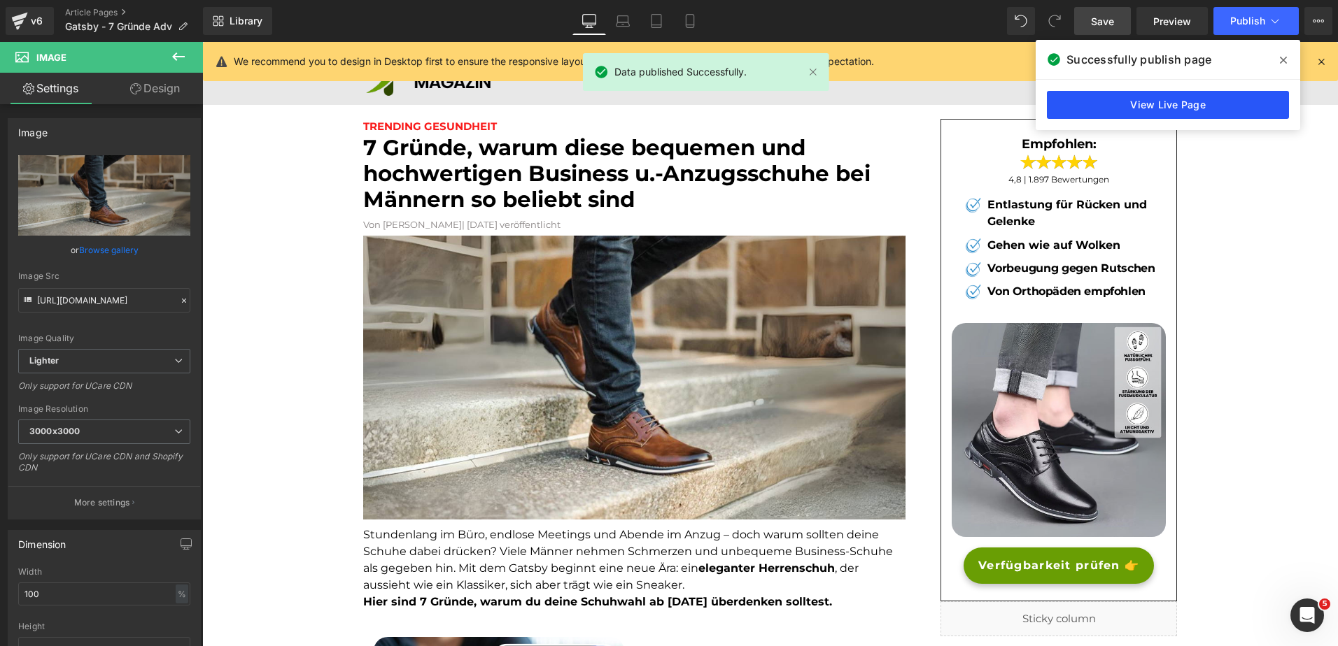
click at [1116, 101] on link "View Live Page" at bounding box center [1168, 105] width 242 height 28
